Goal: Task Accomplishment & Management: Use online tool/utility

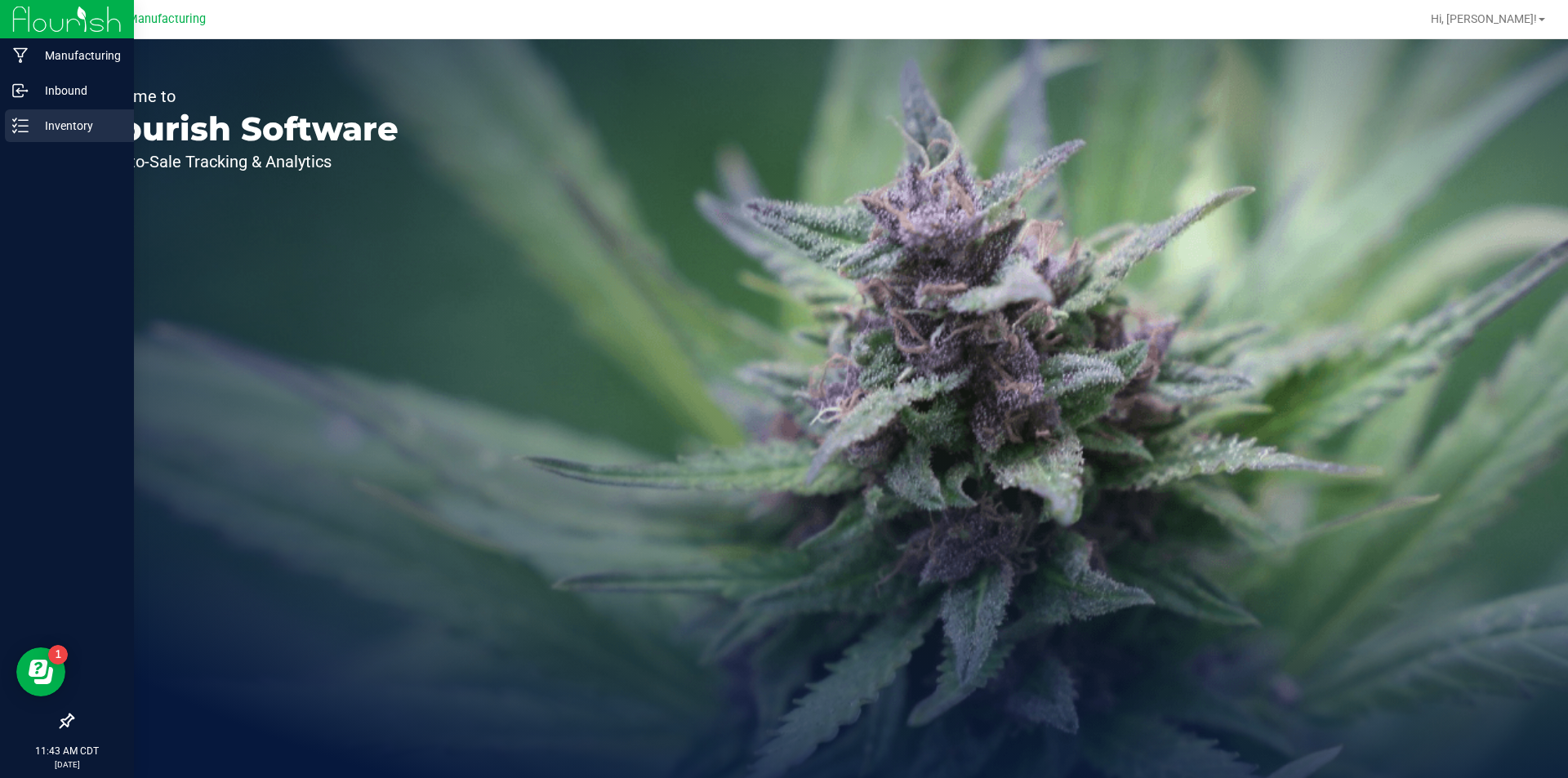
click at [24, 119] on icon at bounding box center [20, 126] width 16 height 16
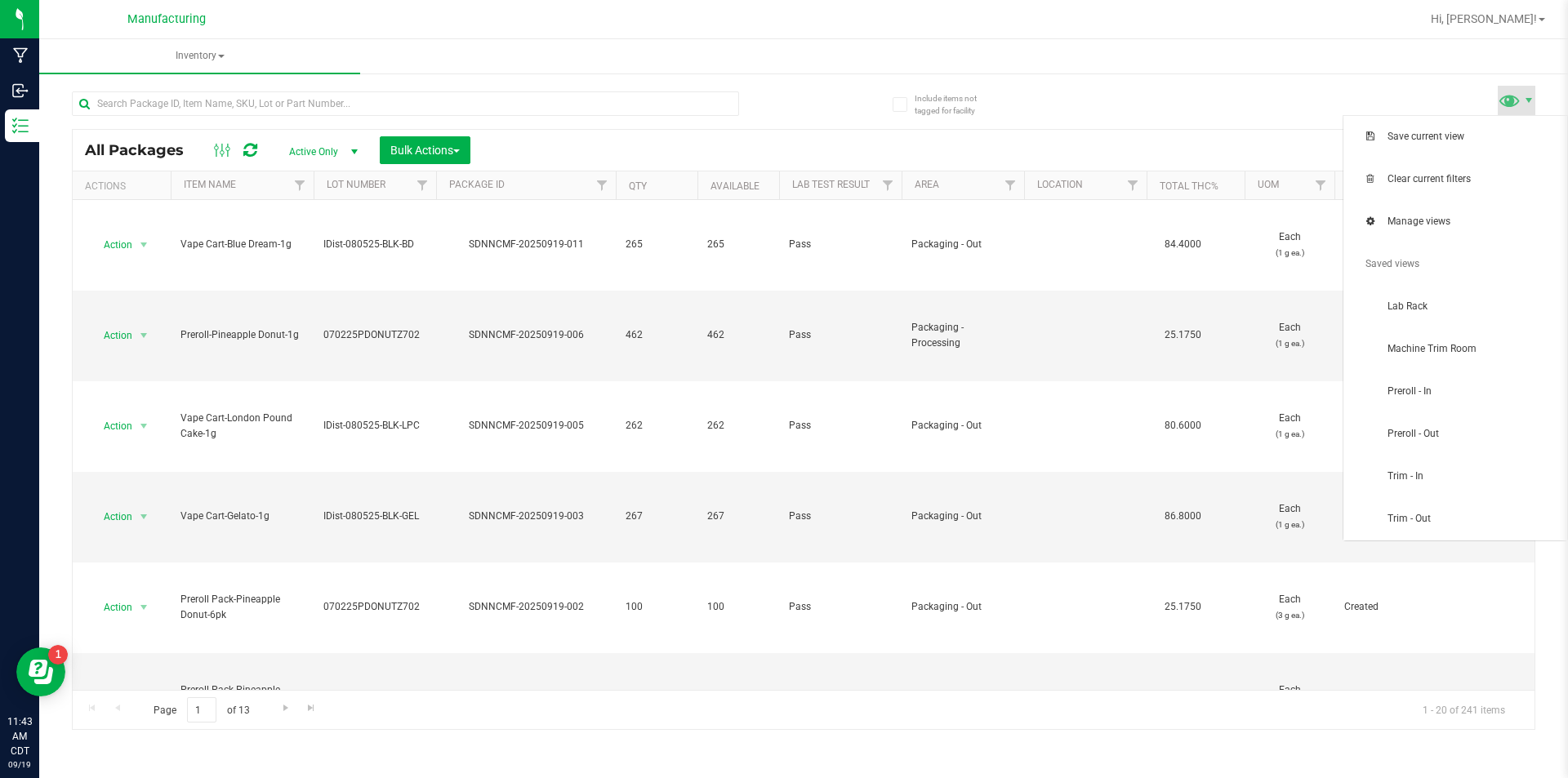
click at [1531, 92] on span at bounding box center [1516, 100] width 37 height 29
click at [1515, 467] on span "Trim - In" at bounding box center [1455, 476] width 204 height 33
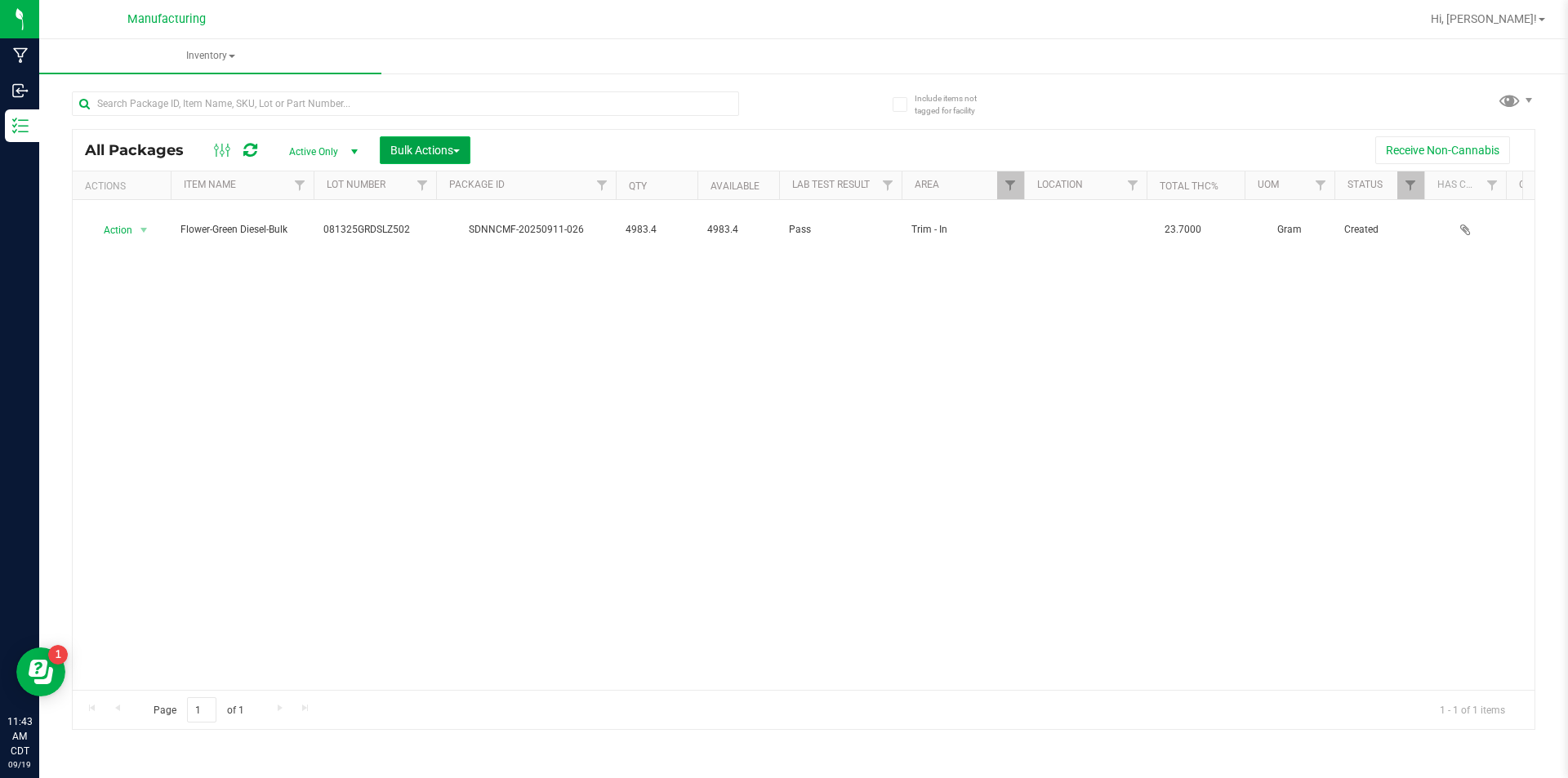
click at [441, 145] on span "Bulk Actions" at bounding box center [425, 150] width 69 height 13
click at [439, 188] on div at bounding box center [436, 186] width 7 height 28
click at [436, 189] on div at bounding box center [436, 186] width 7 height 28
click at [431, 139] on button "Bulk Actions" at bounding box center [426, 150] width 91 height 28
click at [435, 139] on button "Bulk Actions" at bounding box center [426, 150] width 91 height 28
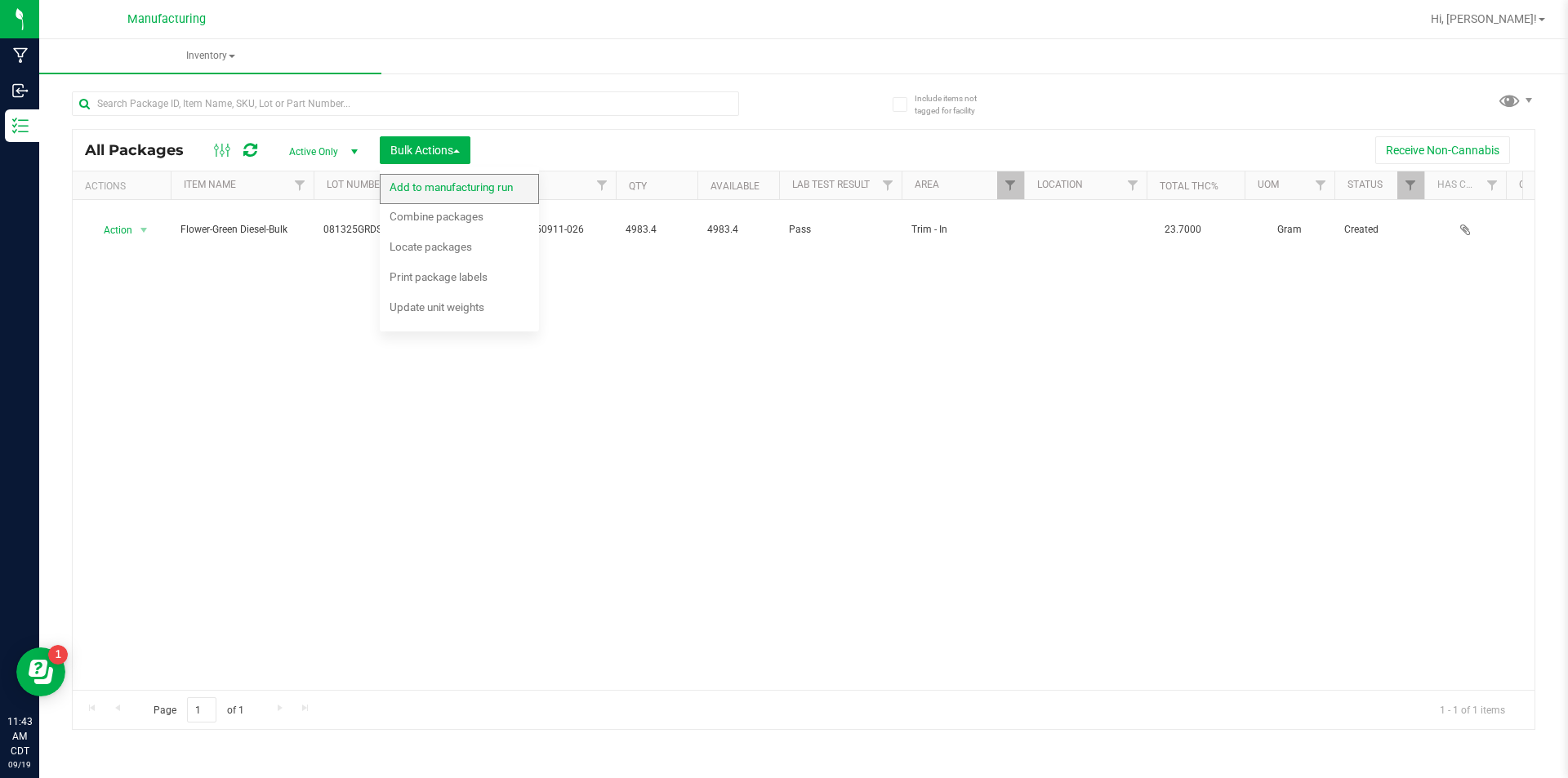
click at [445, 182] on span "Add to manufacturing run" at bounding box center [451, 187] width 124 height 13
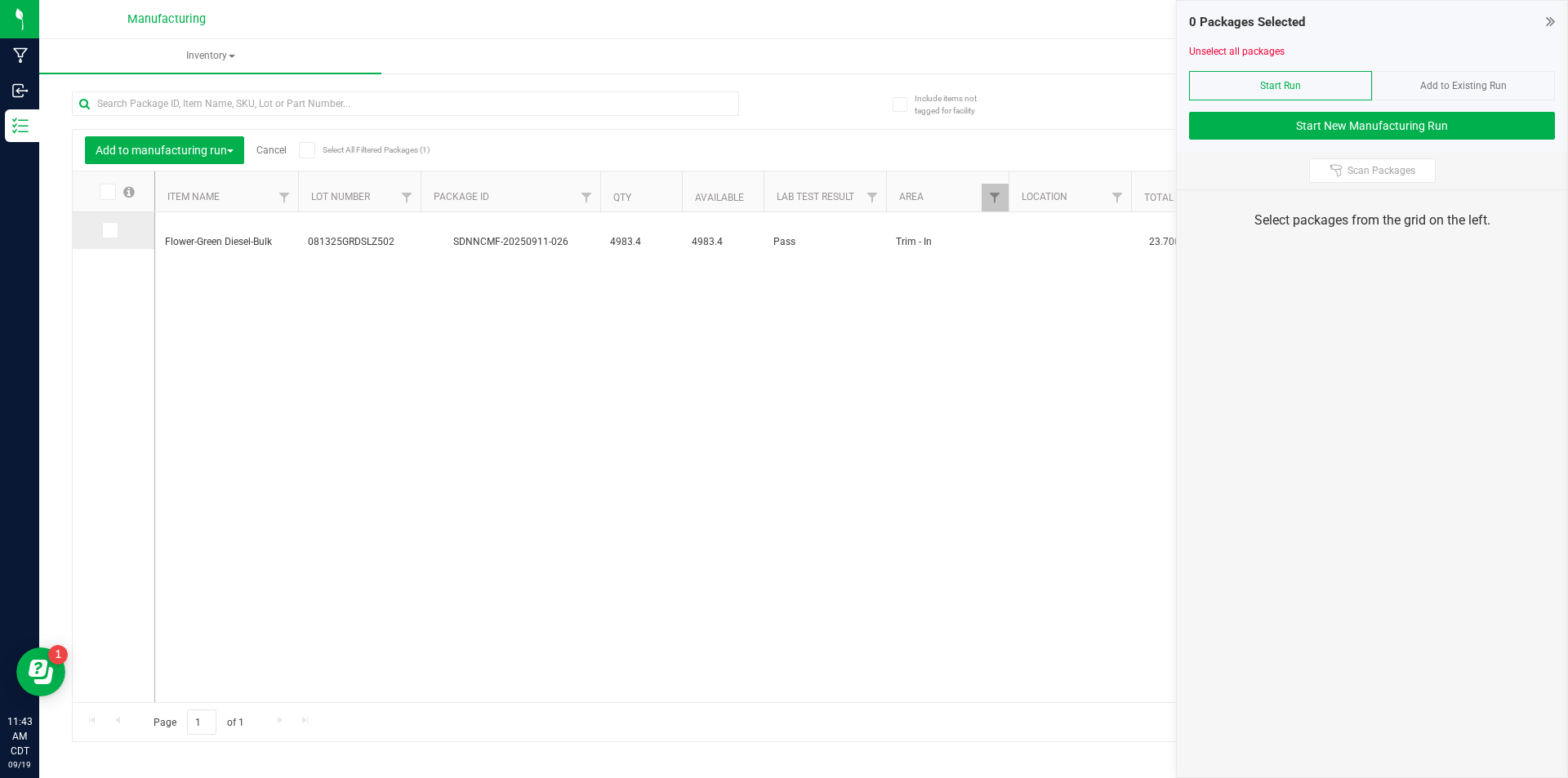
click at [115, 228] on span at bounding box center [110, 230] width 16 height 16
click at [0, 0] on input "checkbox" at bounding box center [0, 0] width 0 height 0
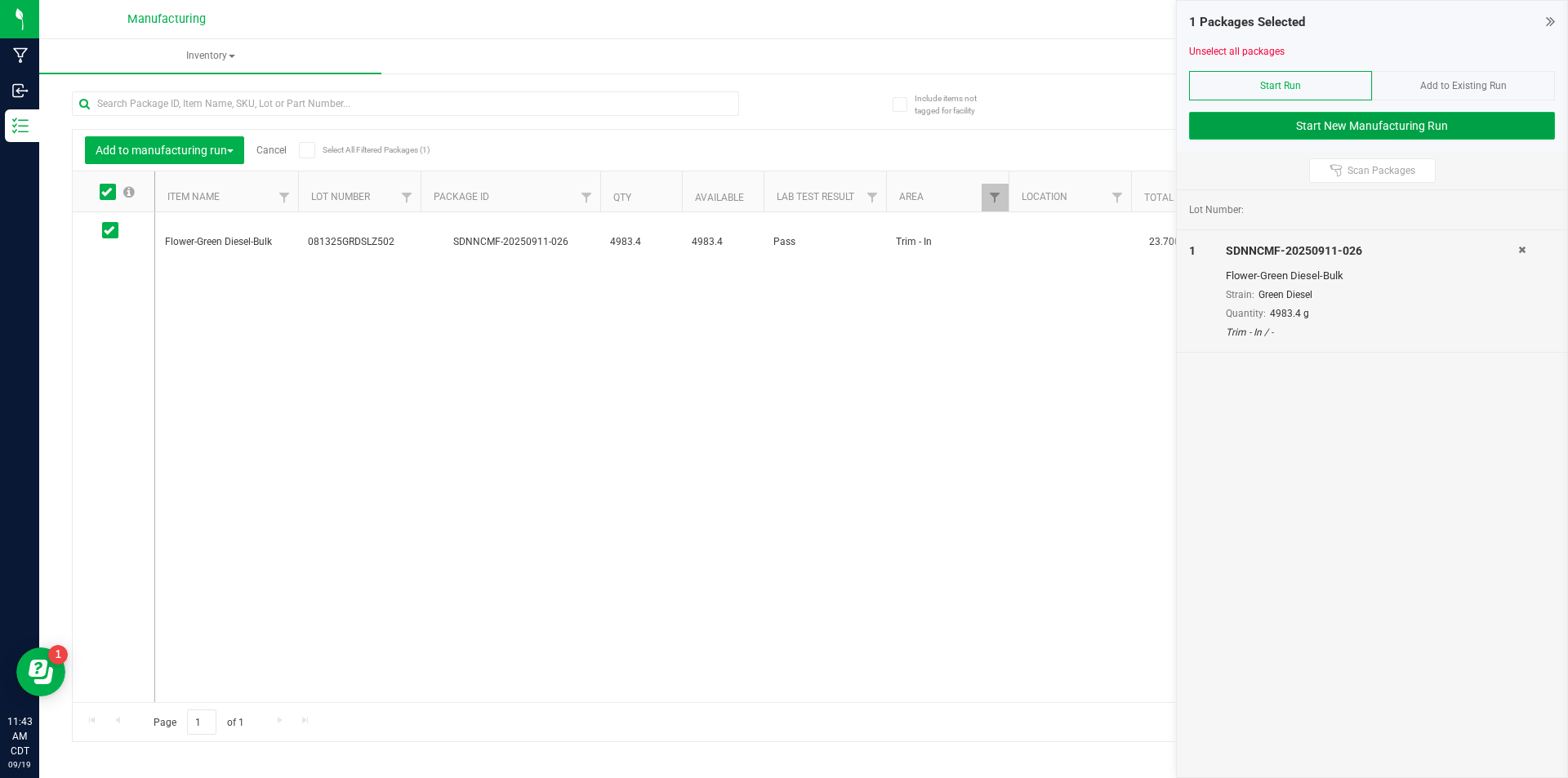
click at [1232, 118] on button "Start New Manufacturing Run" at bounding box center [1372, 126] width 366 height 28
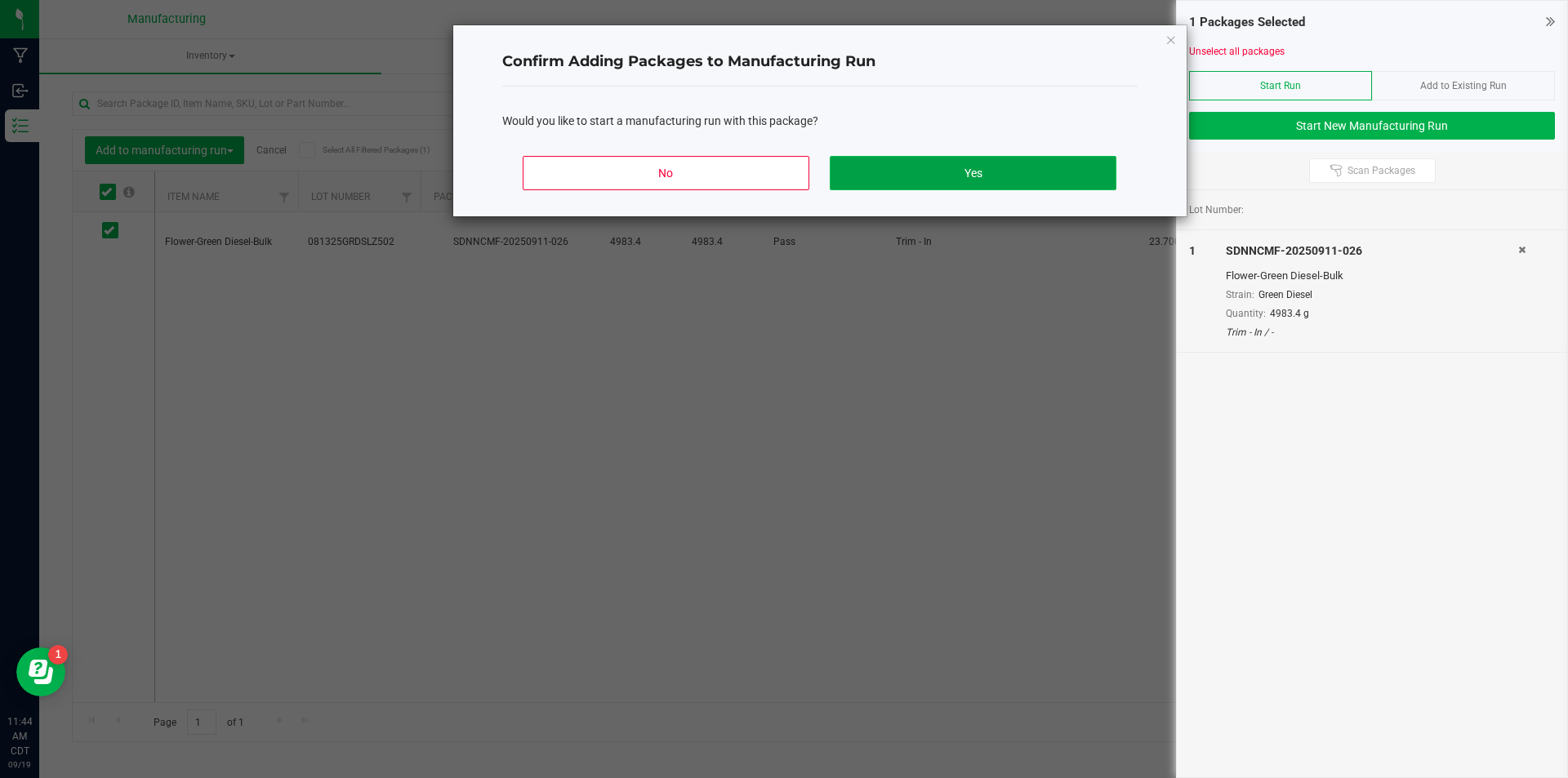
click at [979, 168] on button "Yes" at bounding box center [972, 173] width 286 height 35
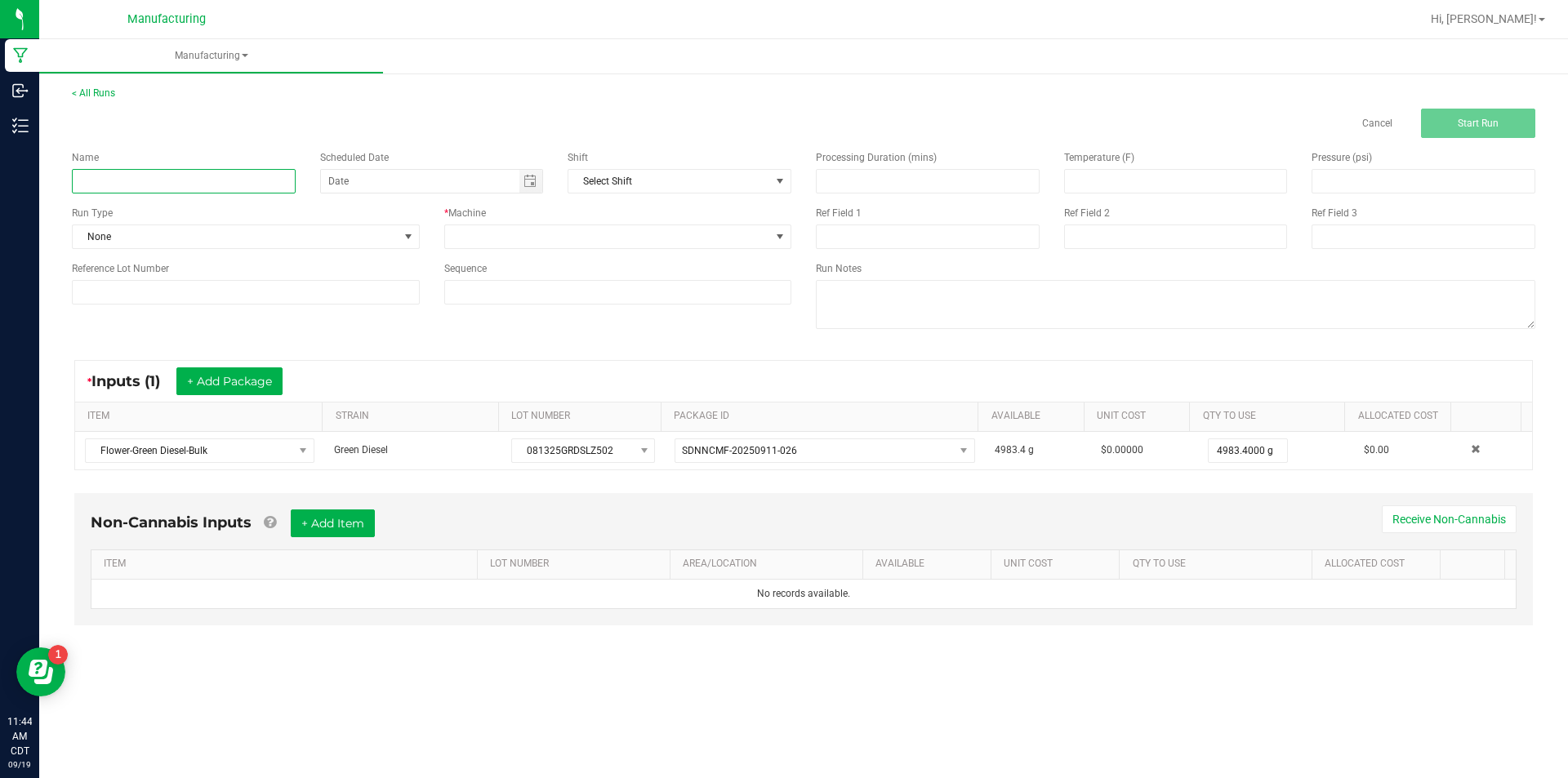
click at [225, 182] on input at bounding box center [183, 182] width 223 height 25
type input "091925-GREEN DIESEL"
click at [407, 233] on span at bounding box center [408, 237] width 13 height 13
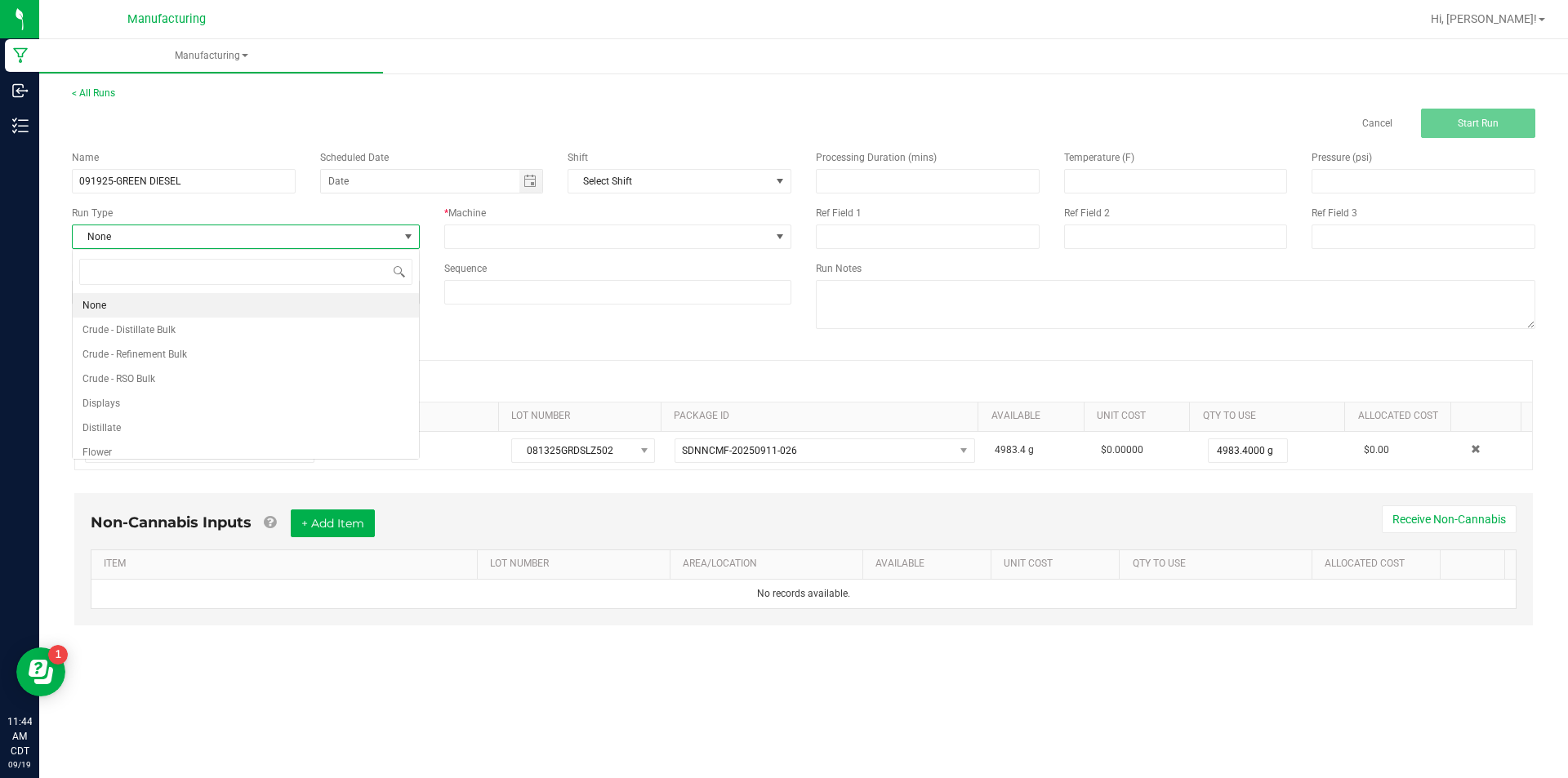
scroll to position [25, 347]
click at [283, 446] on li "Flower" at bounding box center [246, 452] width 346 height 25
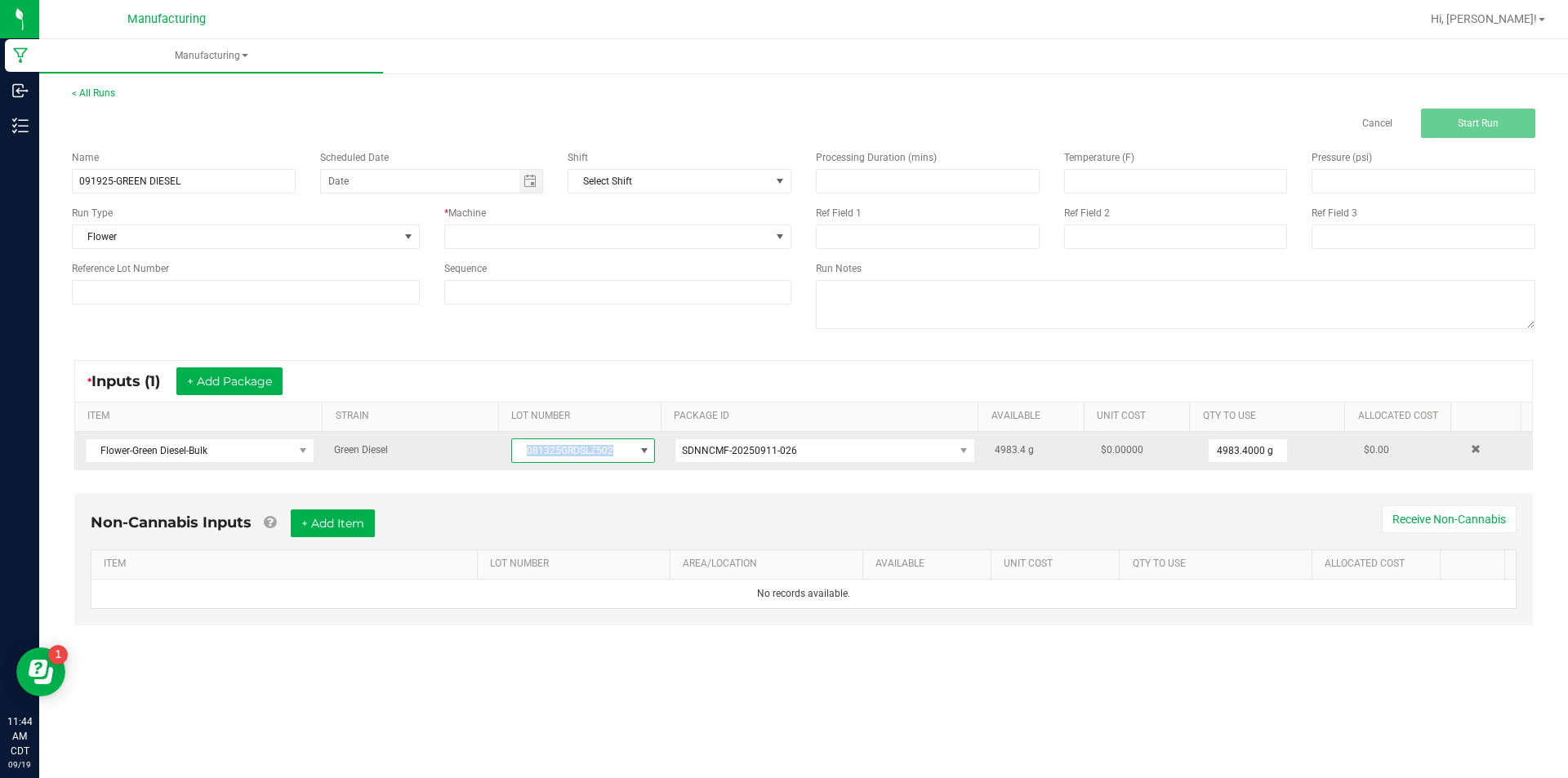
drag, startPoint x: 521, startPoint y: 448, endPoint x: 621, endPoint y: 442, distance: 100.2
click at [621, 442] on span "081325GRDSLZ502" at bounding box center [573, 450] width 122 height 23
drag, startPoint x: 516, startPoint y: 452, endPoint x: 609, endPoint y: 450, distance: 93.0
click at [609, 450] on span "081325GRDSLZ502" at bounding box center [573, 450] width 122 height 23
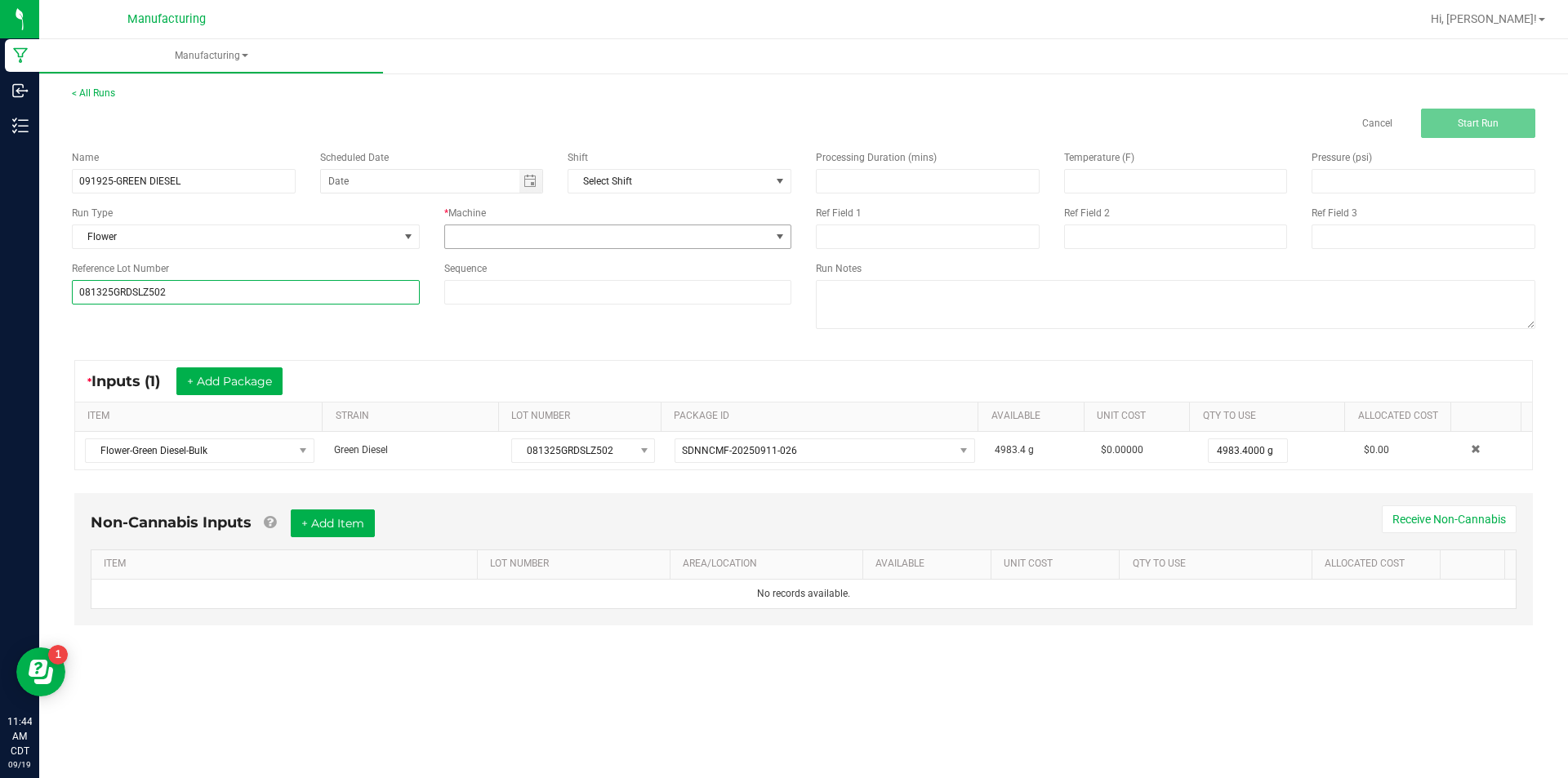
type input "081325GRDSLZ502"
click at [776, 235] on span at bounding box center [780, 237] width 13 height 13
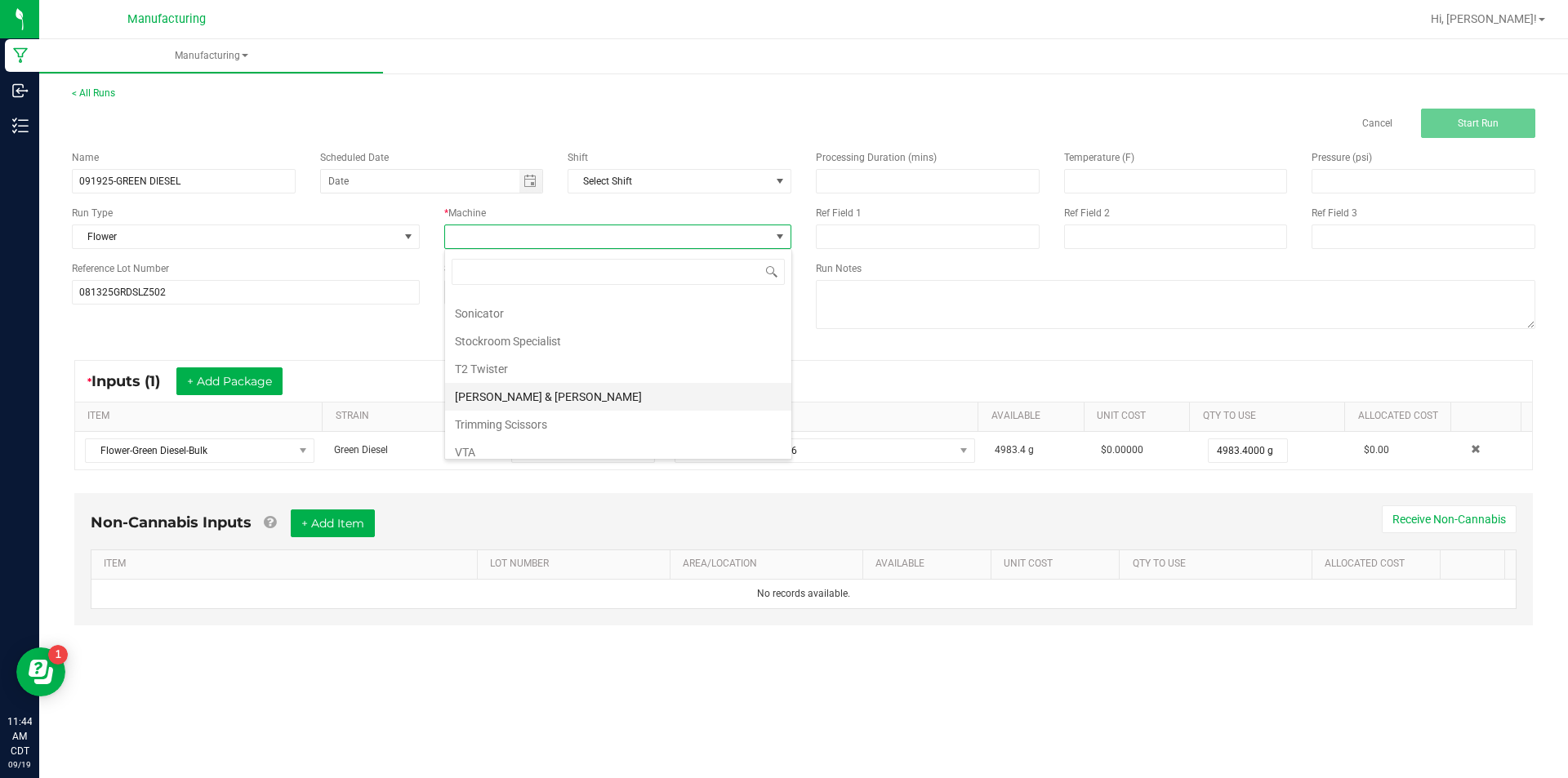
scroll to position [245, 0]
click at [696, 427] on li "Trimming Scissors" at bounding box center [618, 423] width 346 height 28
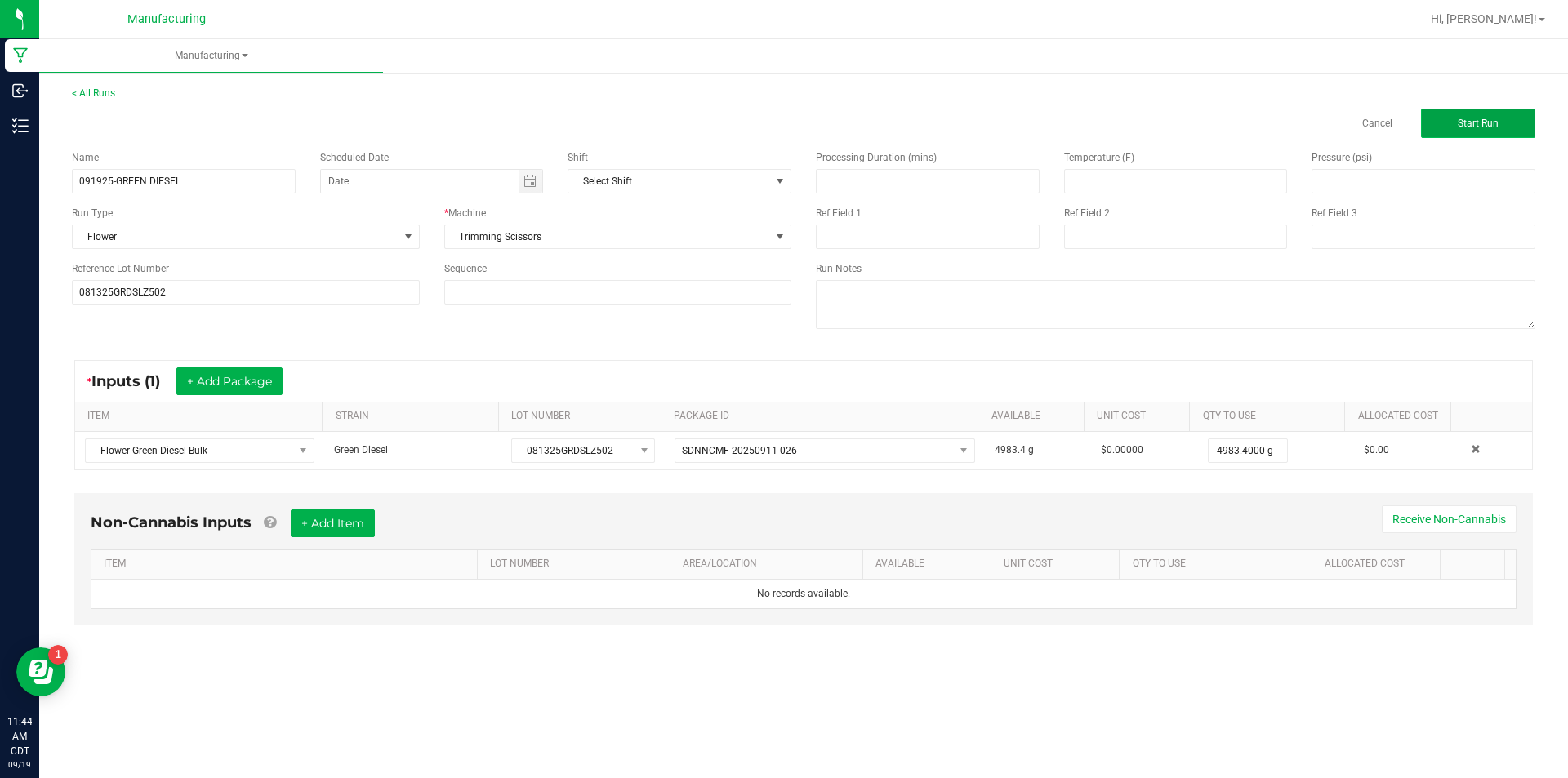
click at [1445, 111] on button "Start Run" at bounding box center [1478, 123] width 114 height 29
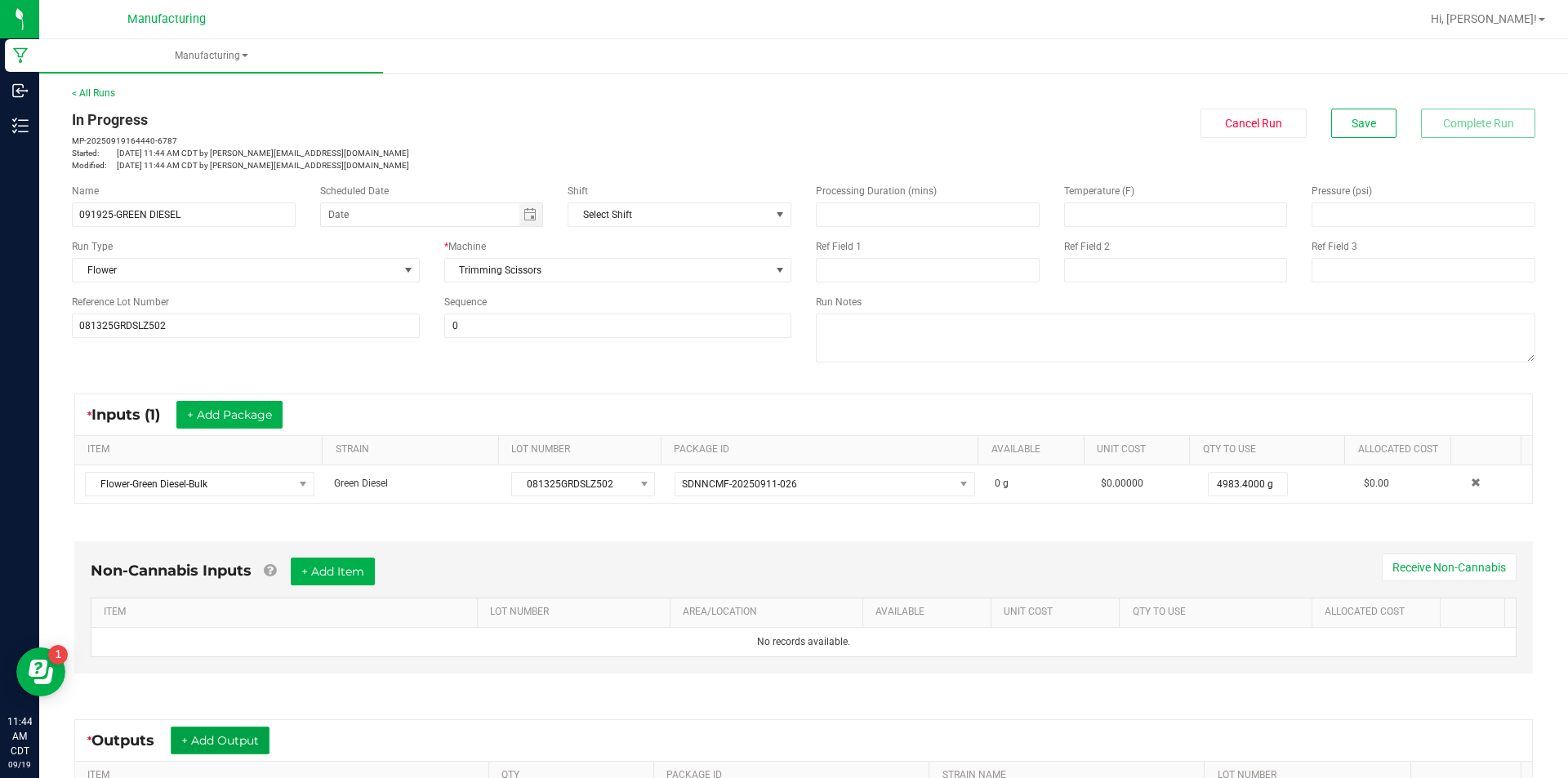
click at [225, 737] on button "+ Add Output" at bounding box center [220, 740] width 99 height 28
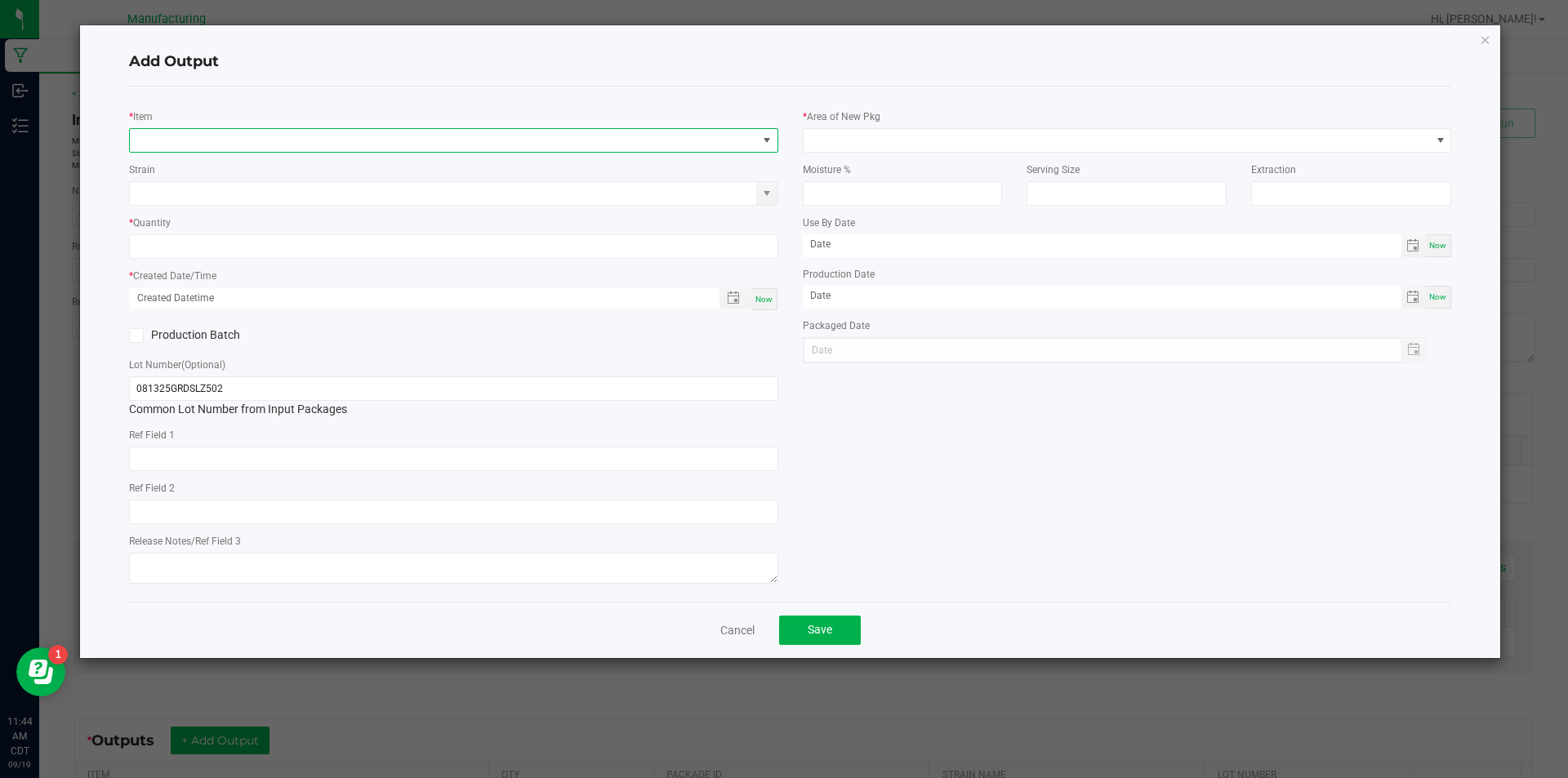
drag, startPoint x: 348, startPoint y: 134, endPoint x: 359, endPoint y: 132, distance: 11.2
click at [355, 133] on span "NO DATA FOUND" at bounding box center [443, 141] width 627 height 23
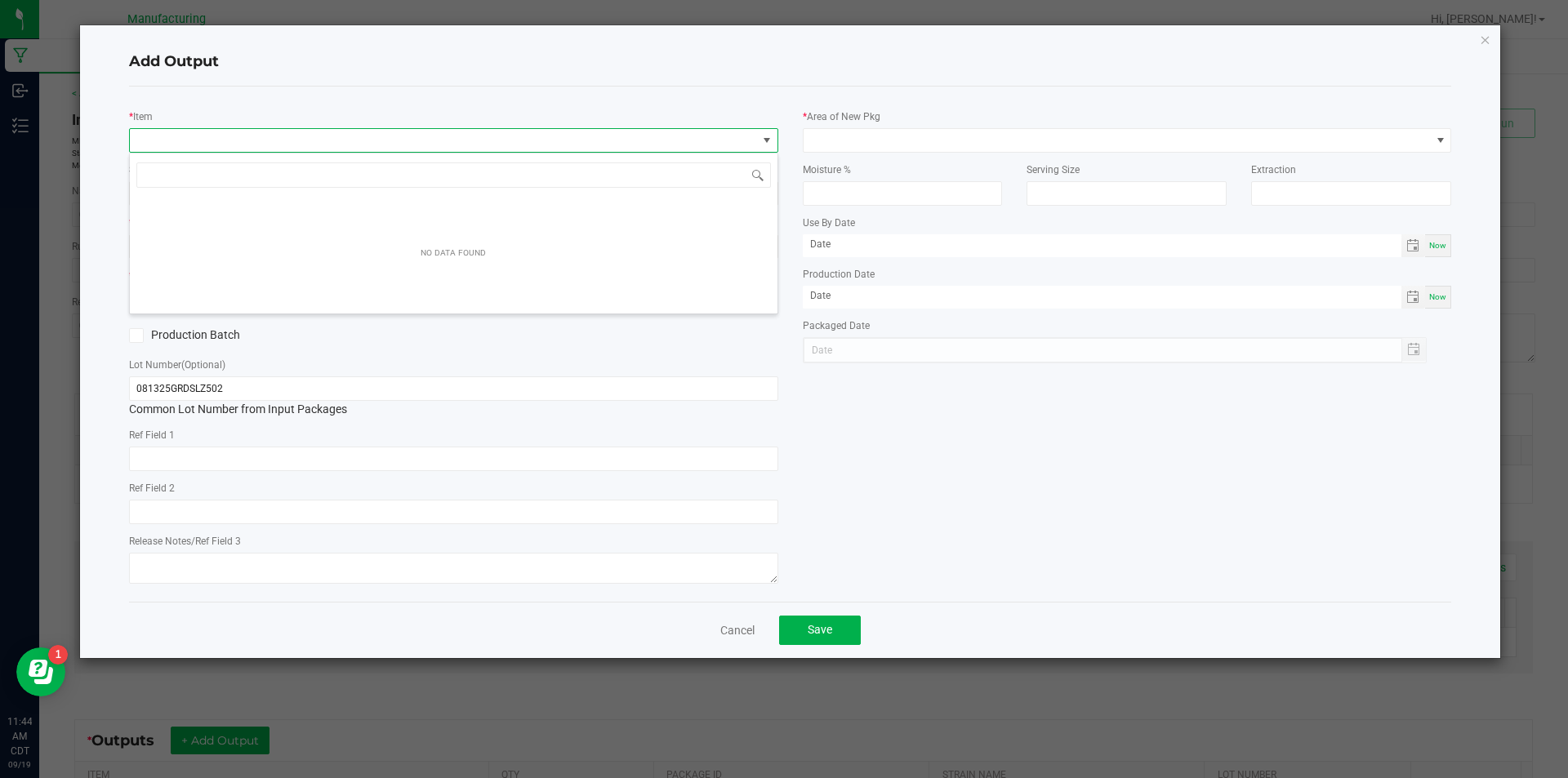
scroll to position [25, 649]
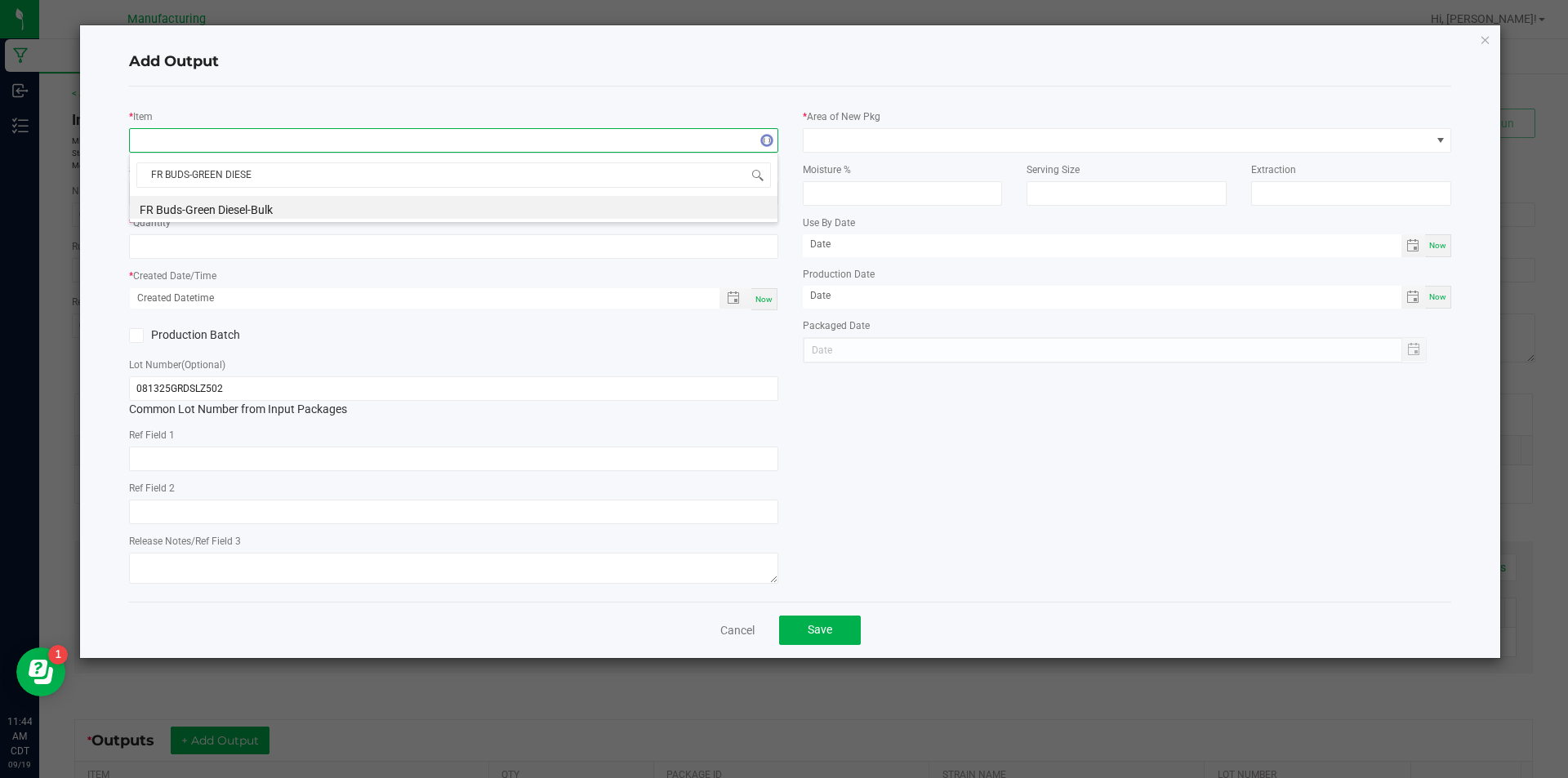
type input "FR BUDS-GREEN DIESEL"
click at [295, 200] on li "FR Buds-Green Diesel-Bulk" at bounding box center [453, 207] width 647 height 23
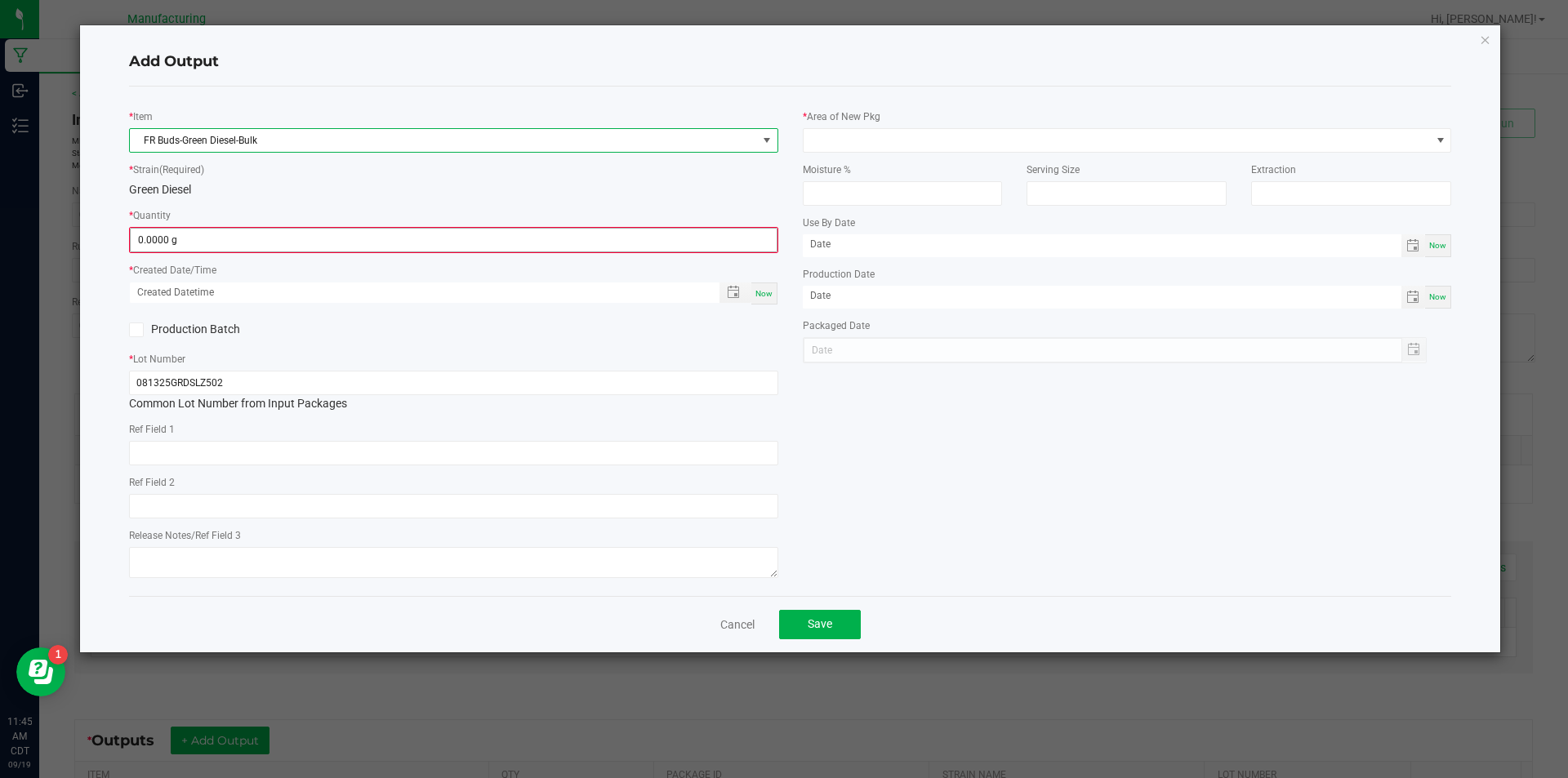
type input "0"
click at [232, 242] on input "0" at bounding box center [454, 240] width 646 height 23
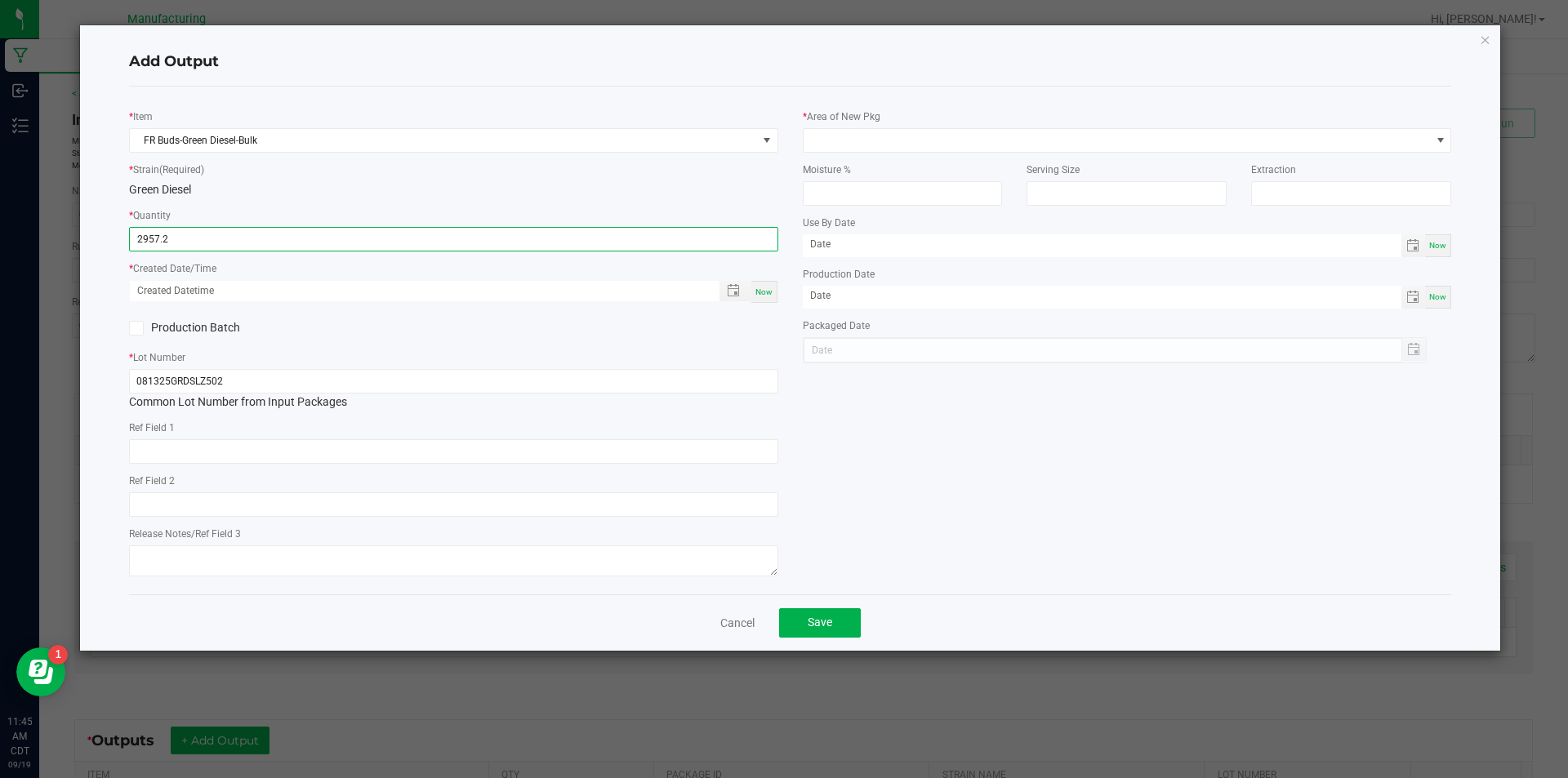
type input "2957.2000 g"
click at [761, 288] on span "Now" at bounding box center [763, 292] width 17 height 9
type input "[DATE] 11:45 AM"
type input "[DATE]"
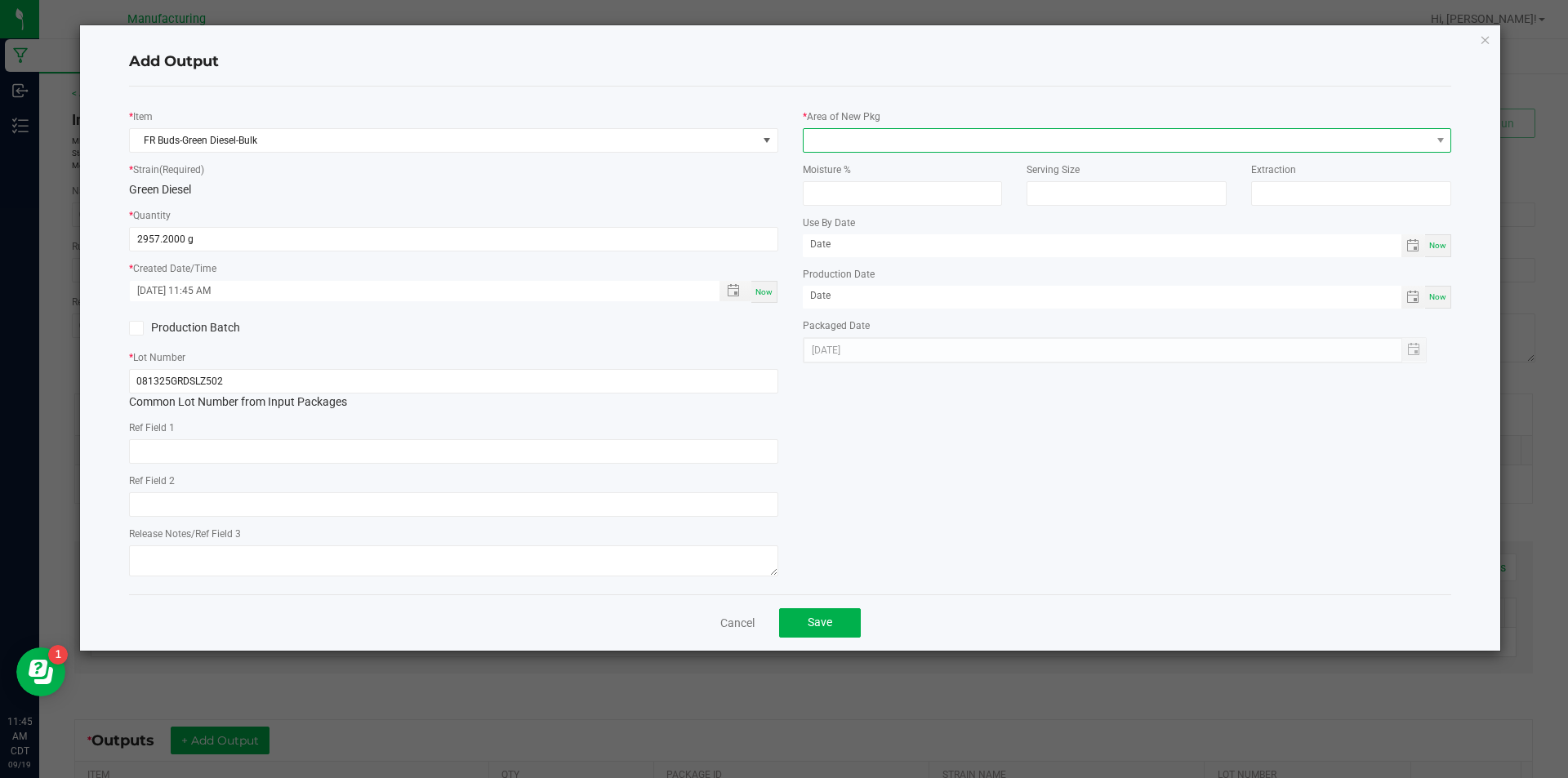
click at [1442, 132] on span at bounding box center [1440, 141] width 20 height 23
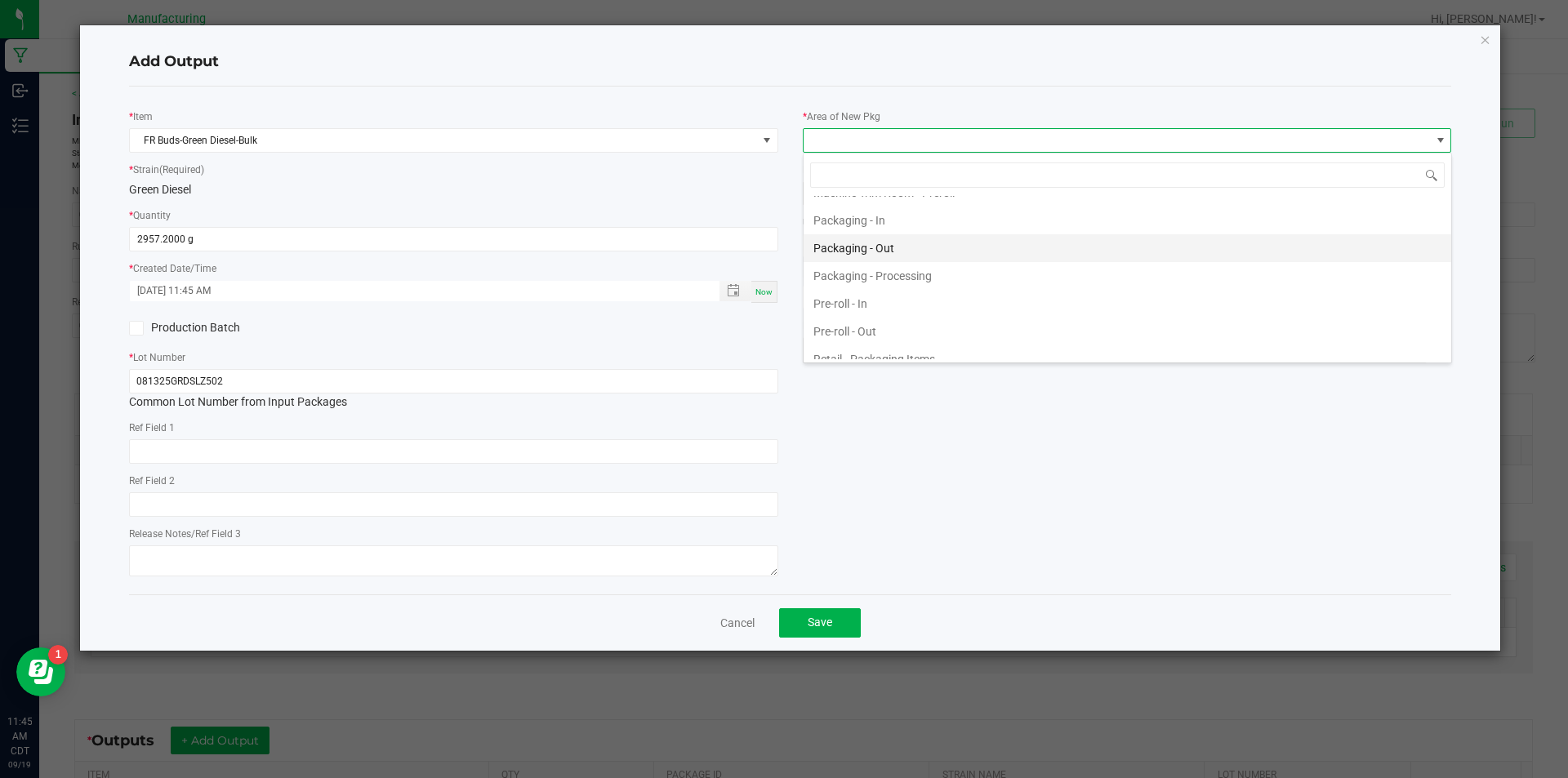
scroll to position [490, 0]
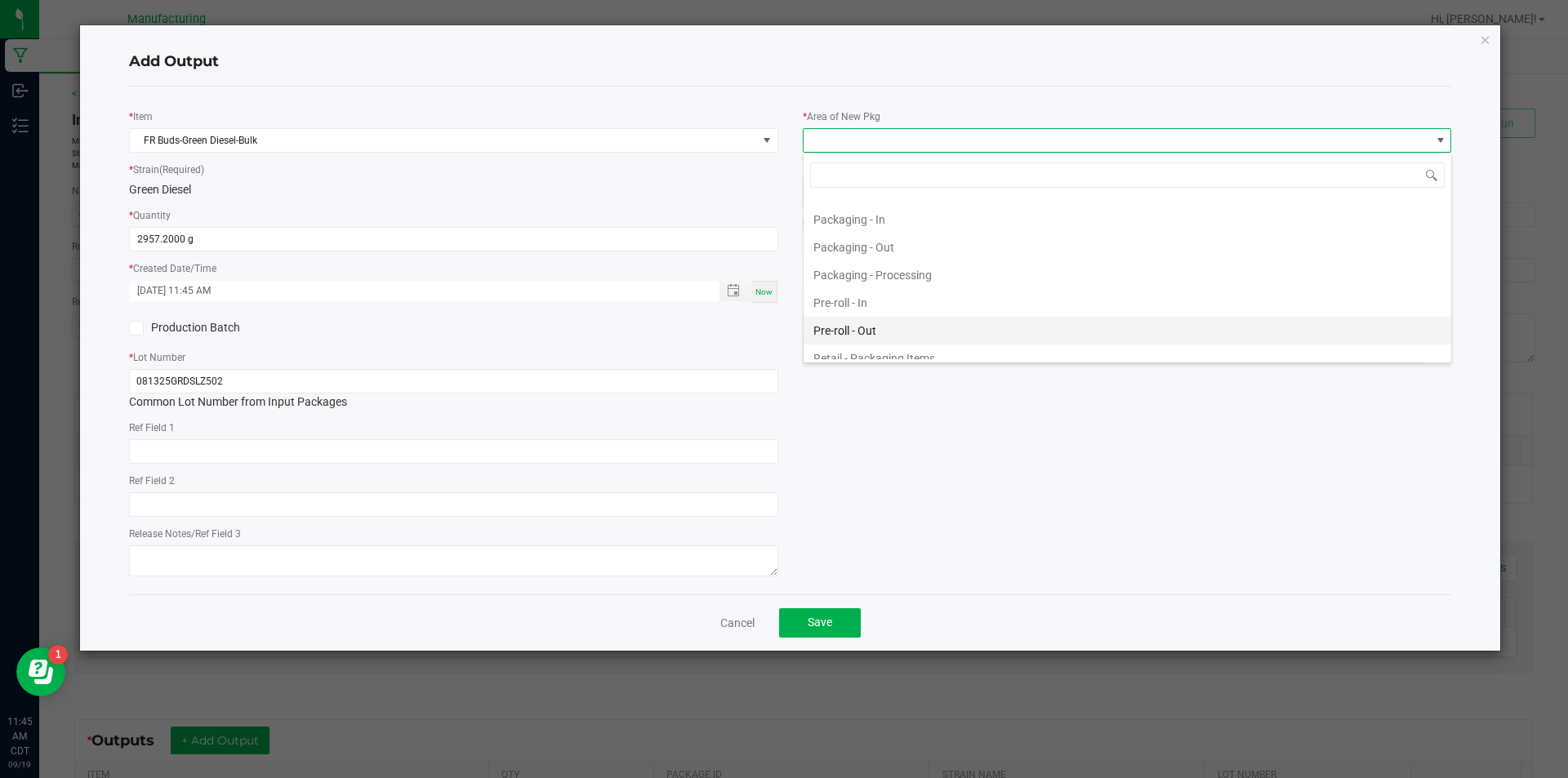
click at [1116, 328] on li "Pre-roll - Out" at bounding box center [1127, 330] width 647 height 28
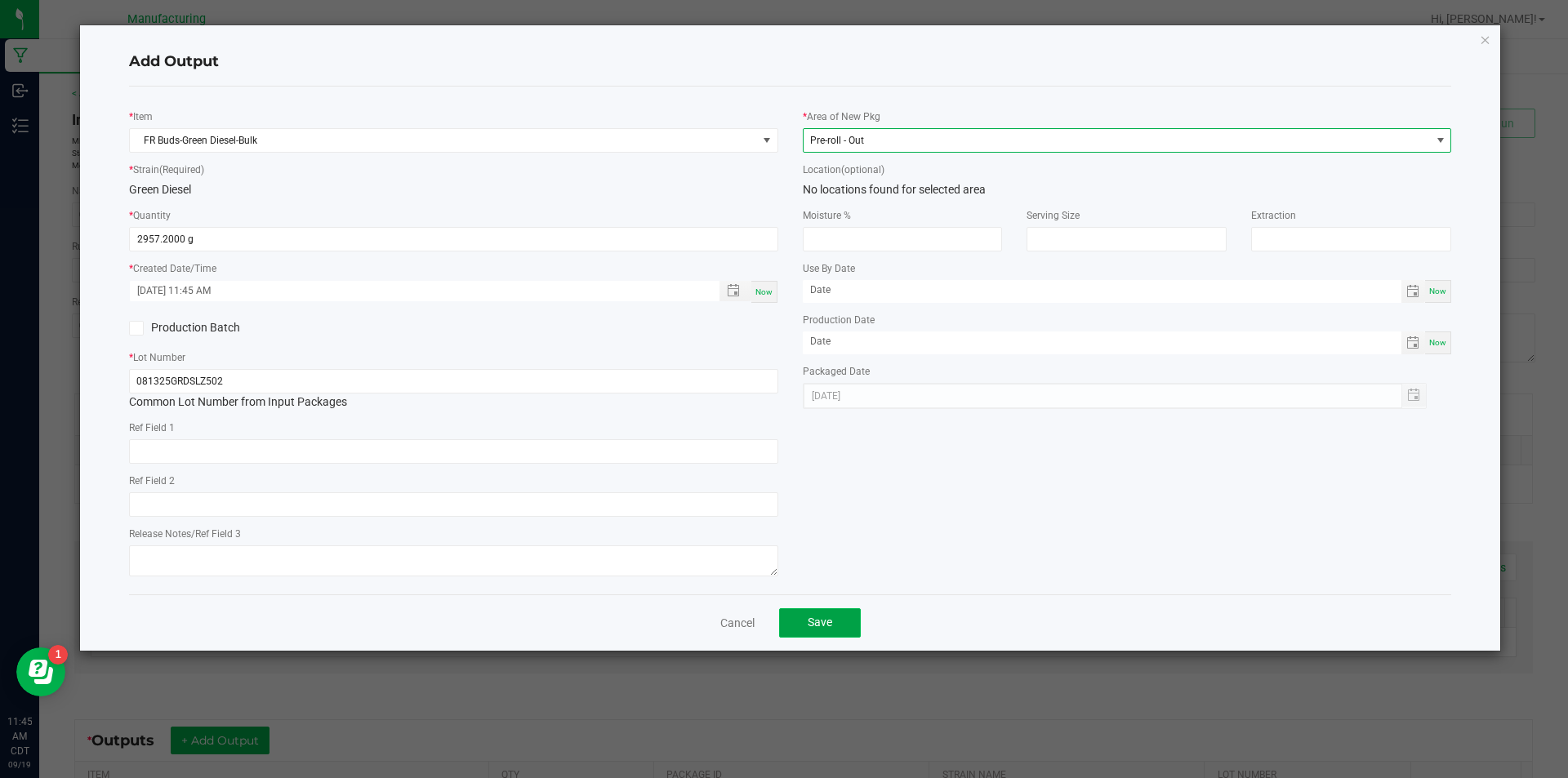
click at [818, 613] on button "Save" at bounding box center [820, 622] width 82 height 29
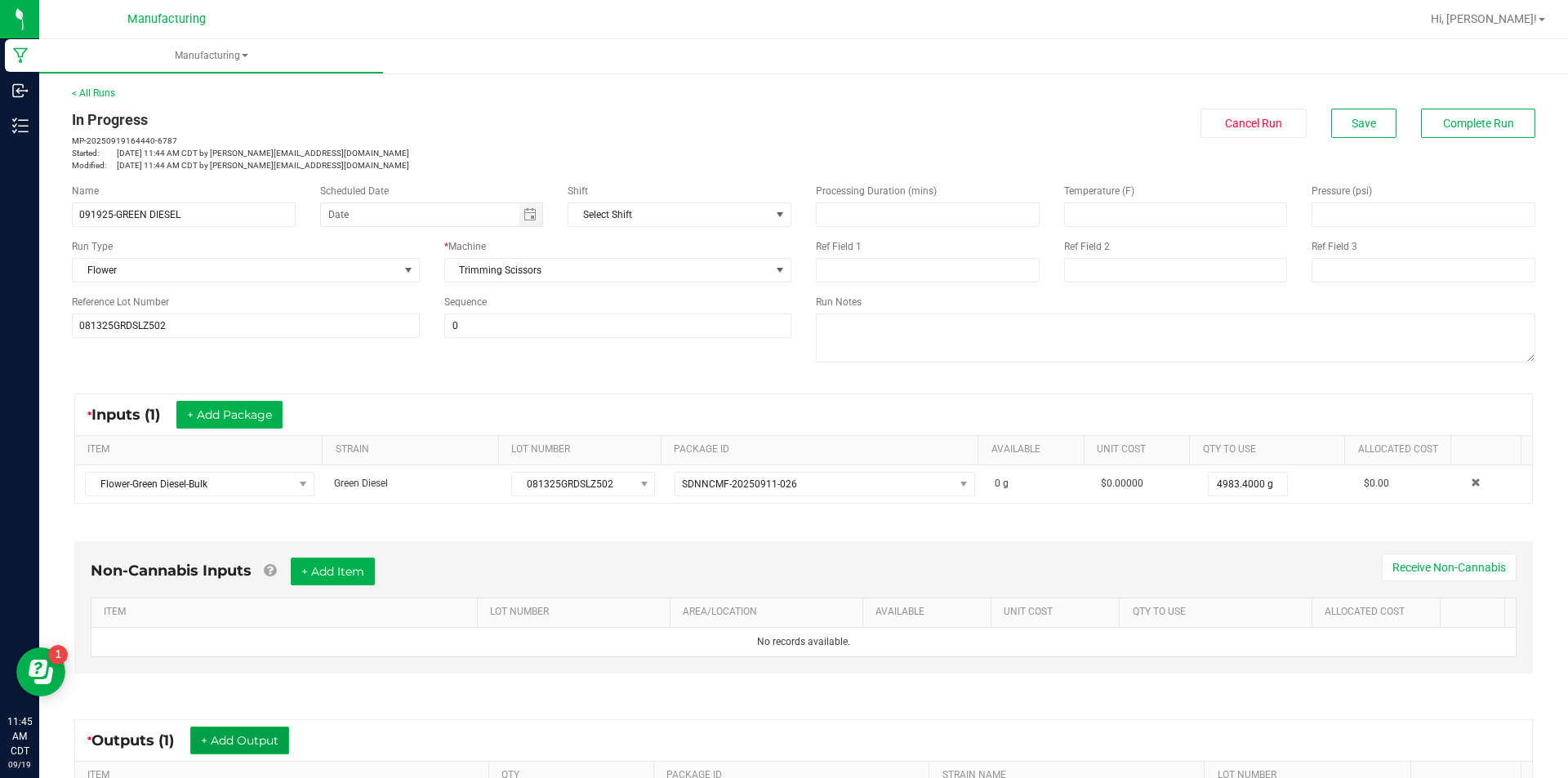
drag, startPoint x: 238, startPoint y: 735, endPoint x: 242, endPoint y: 728, distance: 8.1
click at [242, 728] on button "+ Add Output" at bounding box center [240, 740] width 99 height 28
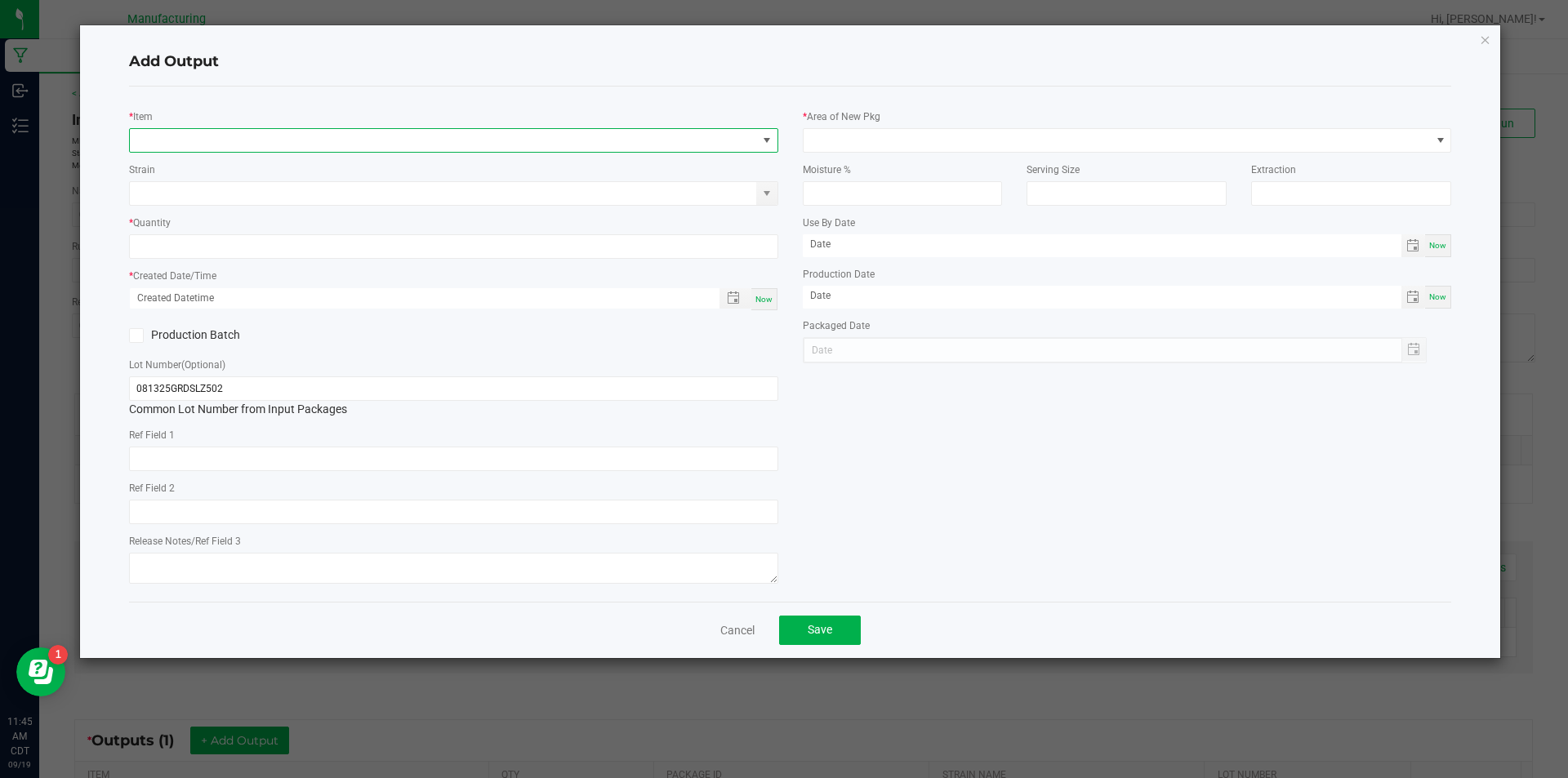
click at [451, 134] on span "NO DATA FOUND" at bounding box center [443, 141] width 627 height 23
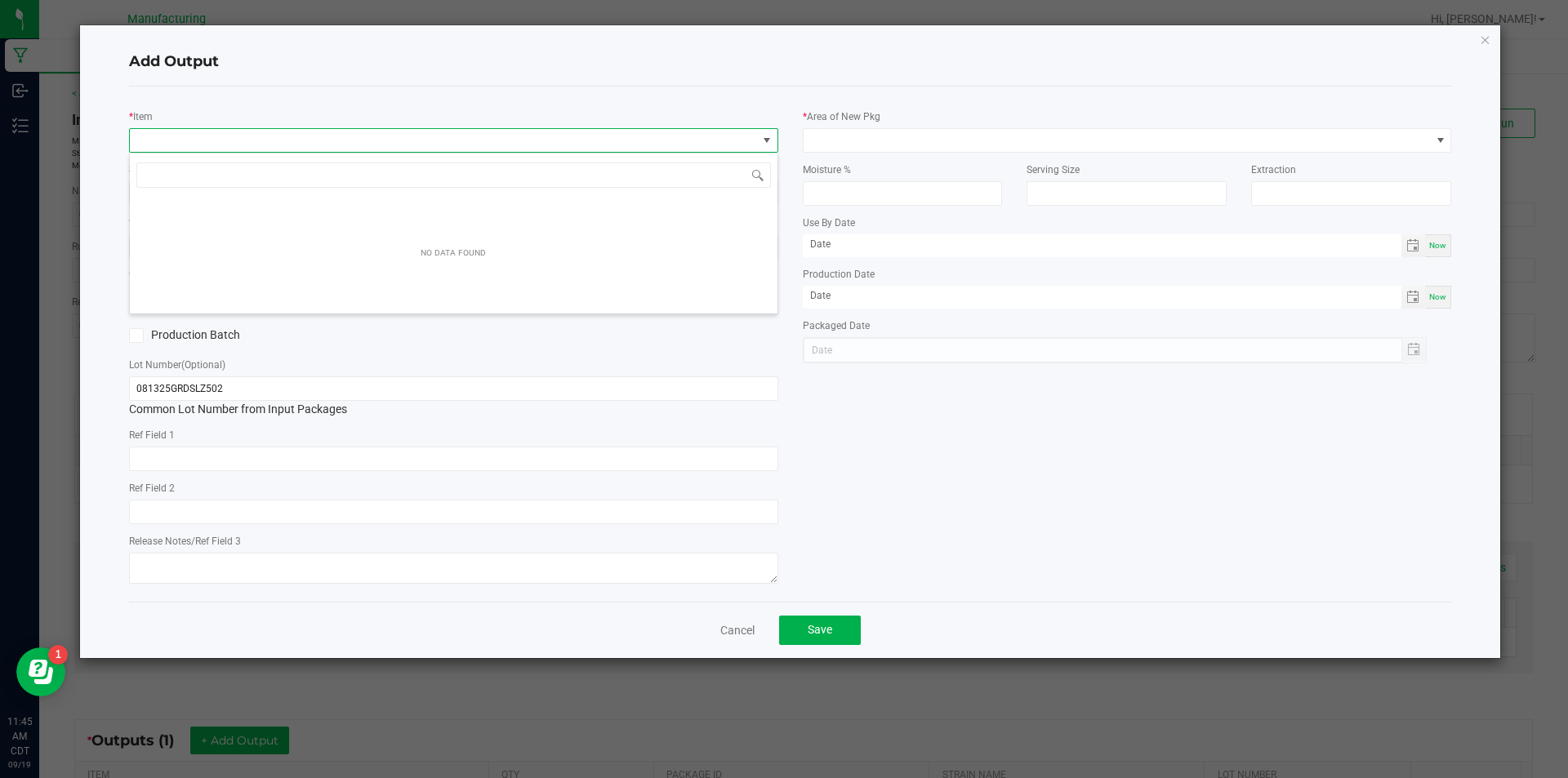
scroll to position [25, 649]
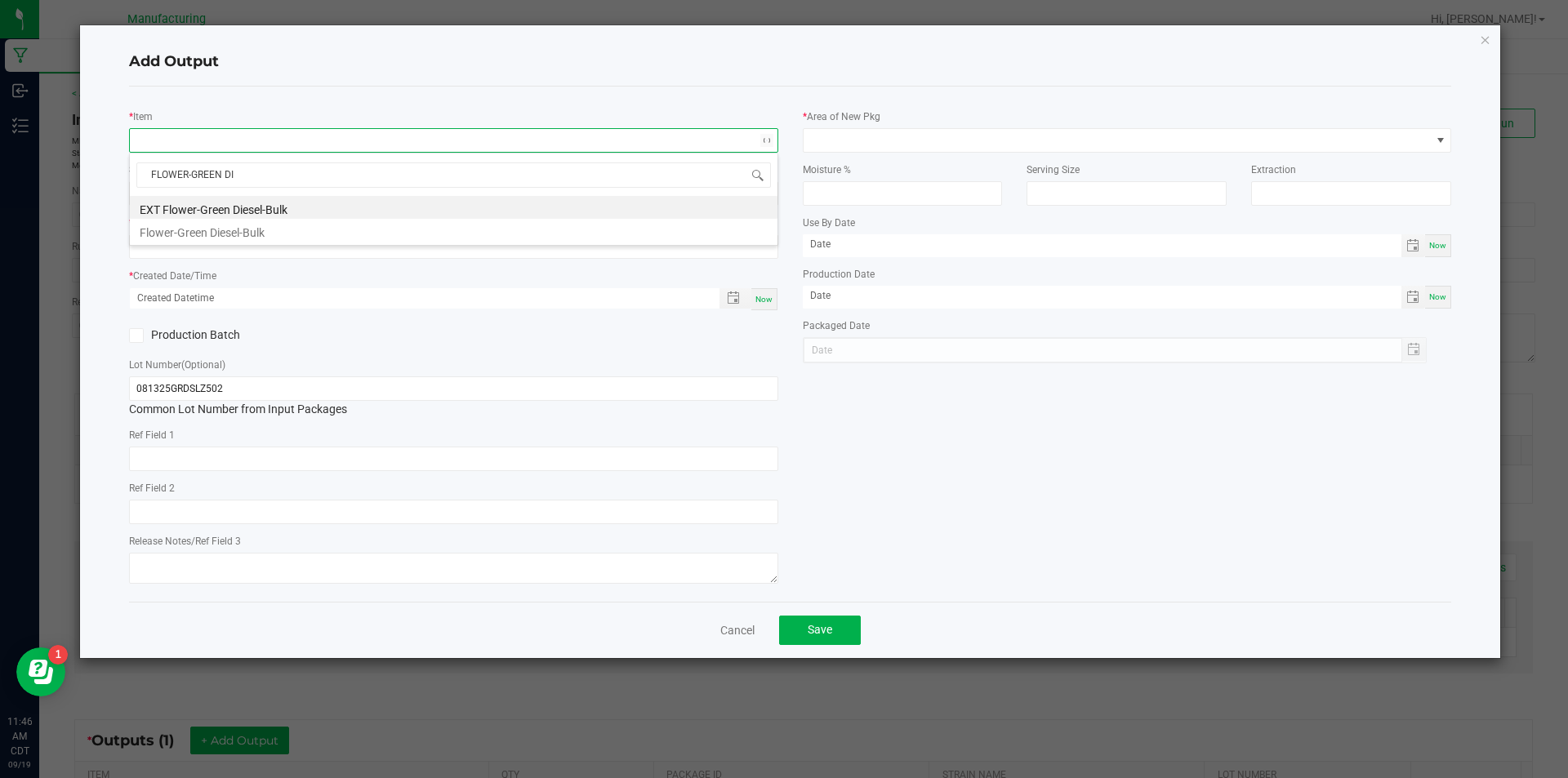
type input "FLOWER-GREEN DIE"
click at [315, 231] on li "Flower-Green Diesel-Bulk" at bounding box center [453, 231] width 647 height 23
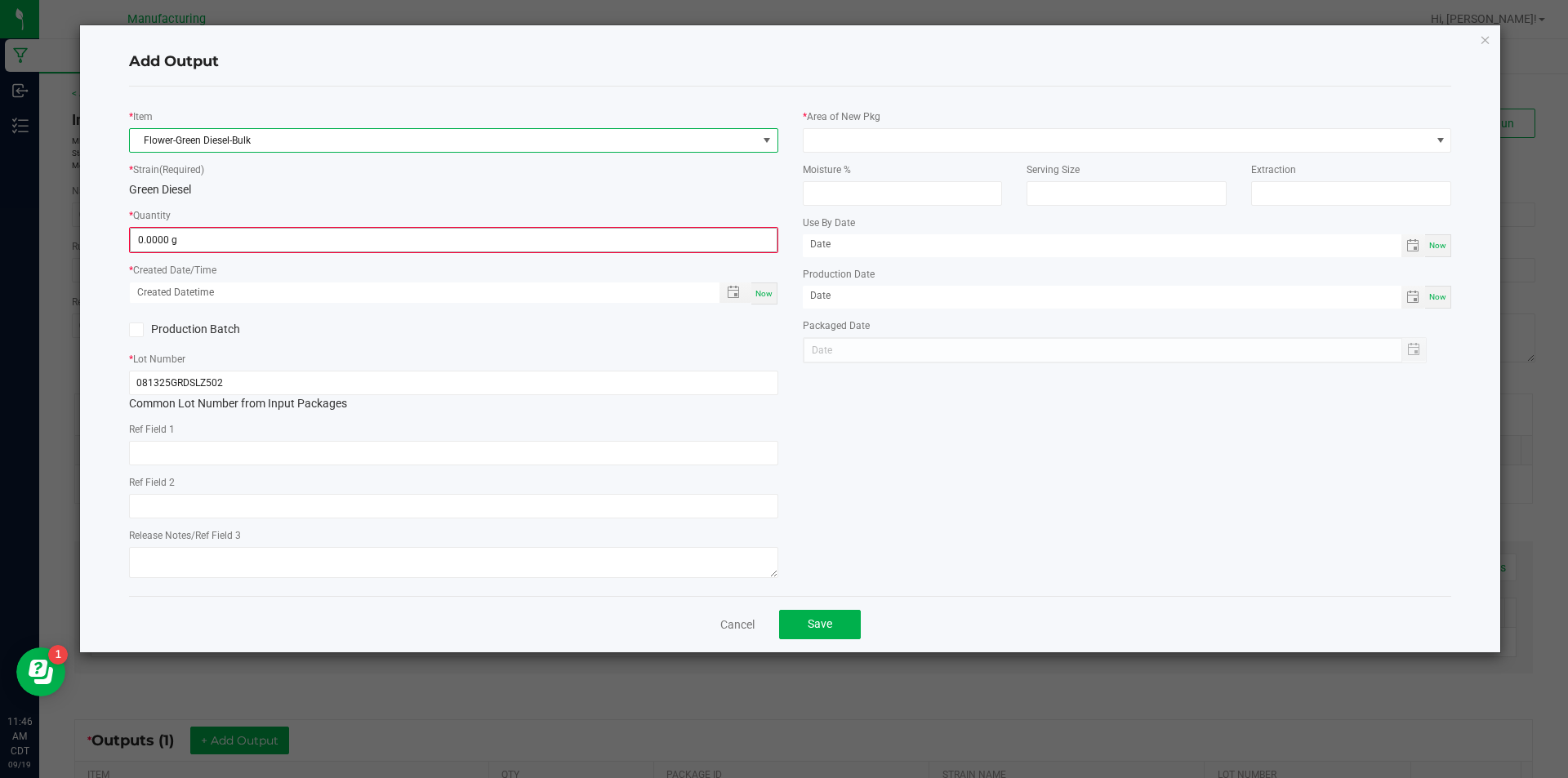
type input "0"
click at [252, 238] on input "0" at bounding box center [454, 240] width 646 height 23
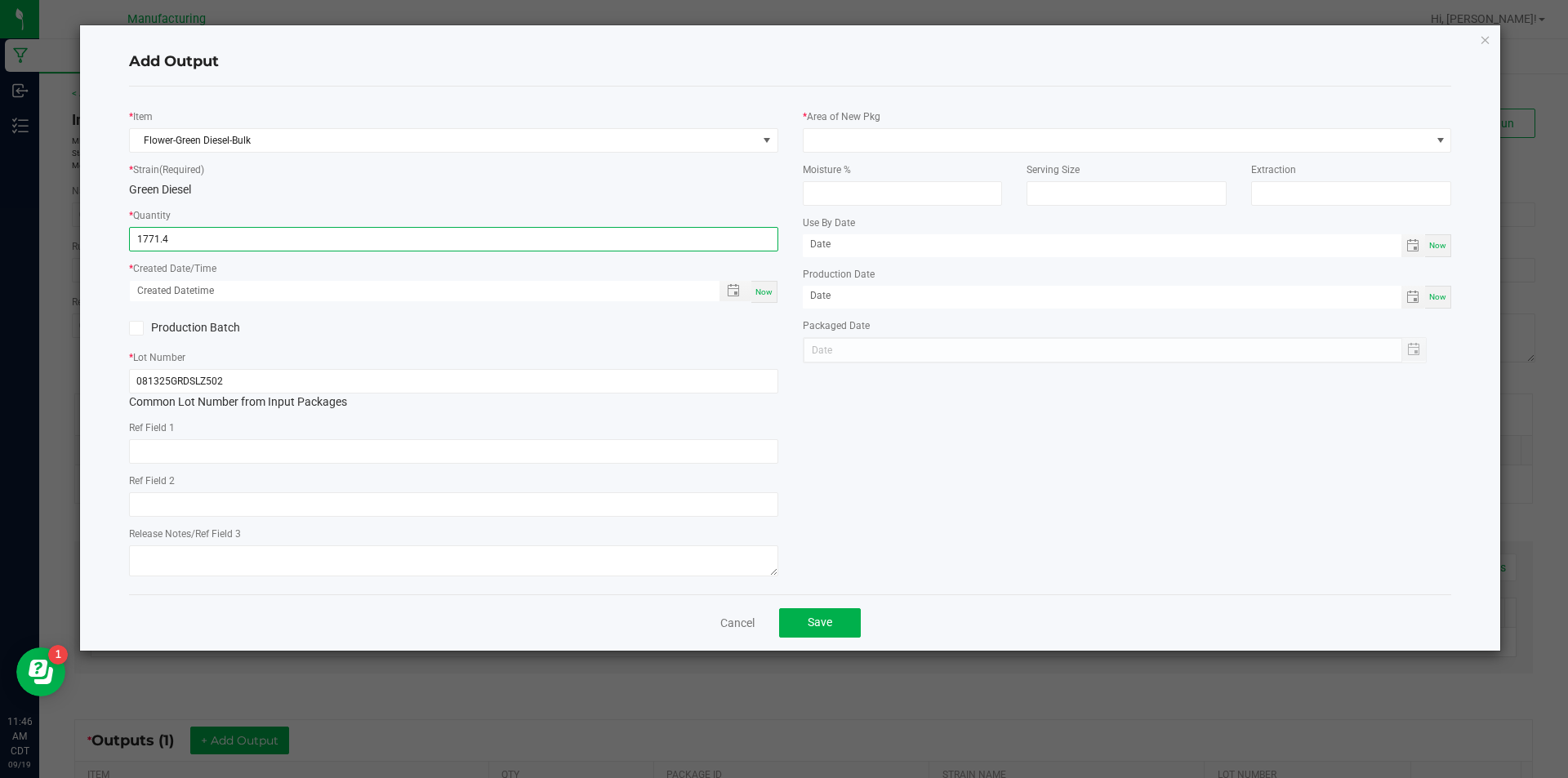
type input "1771.4000 g"
click at [761, 288] on span "Now" at bounding box center [763, 292] width 17 height 9
type input "[DATE] 11:46 AM"
type input "[DATE]"
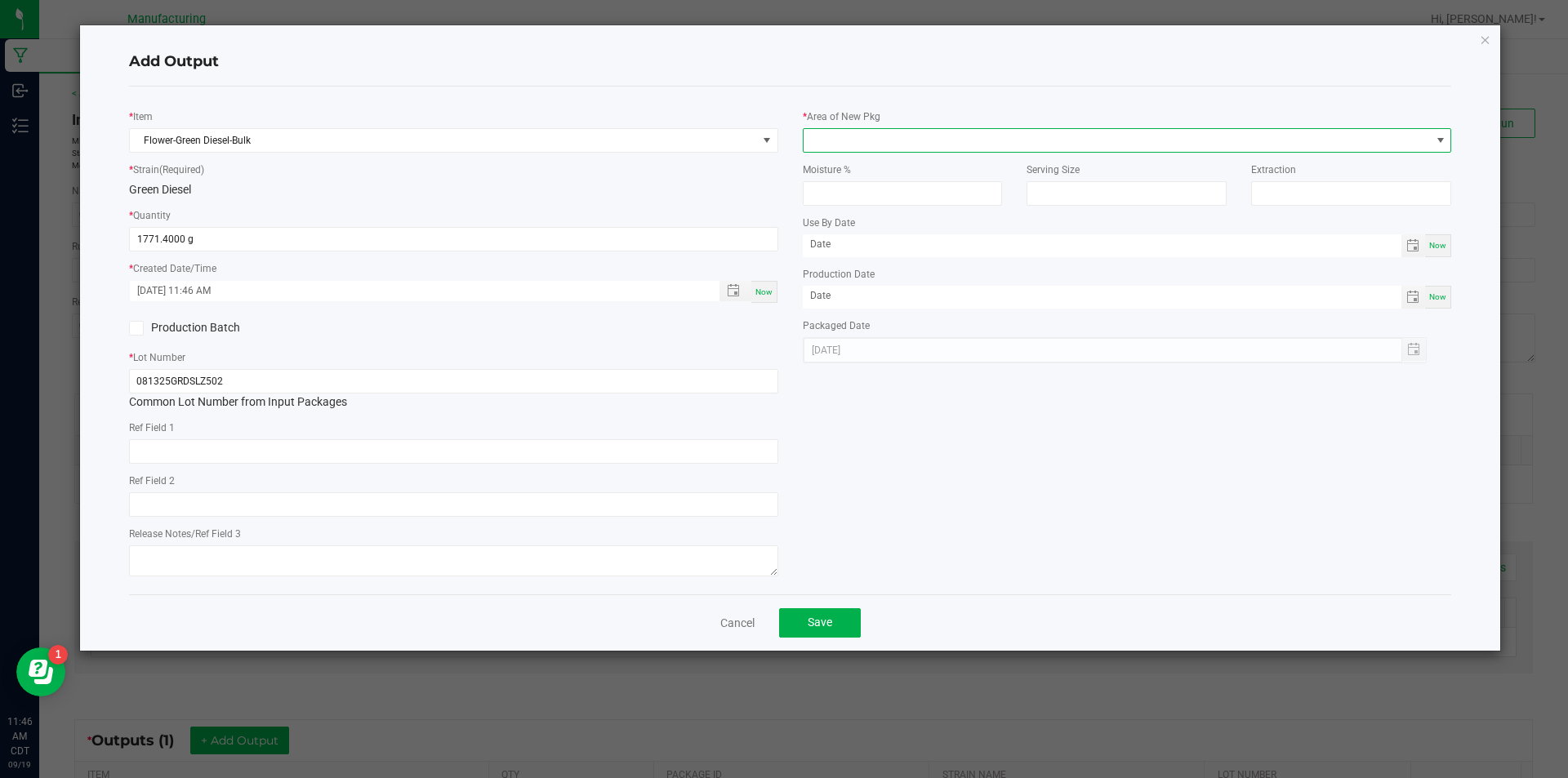
click at [1440, 133] on span at bounding box center [1440, 141] width 20 height 23
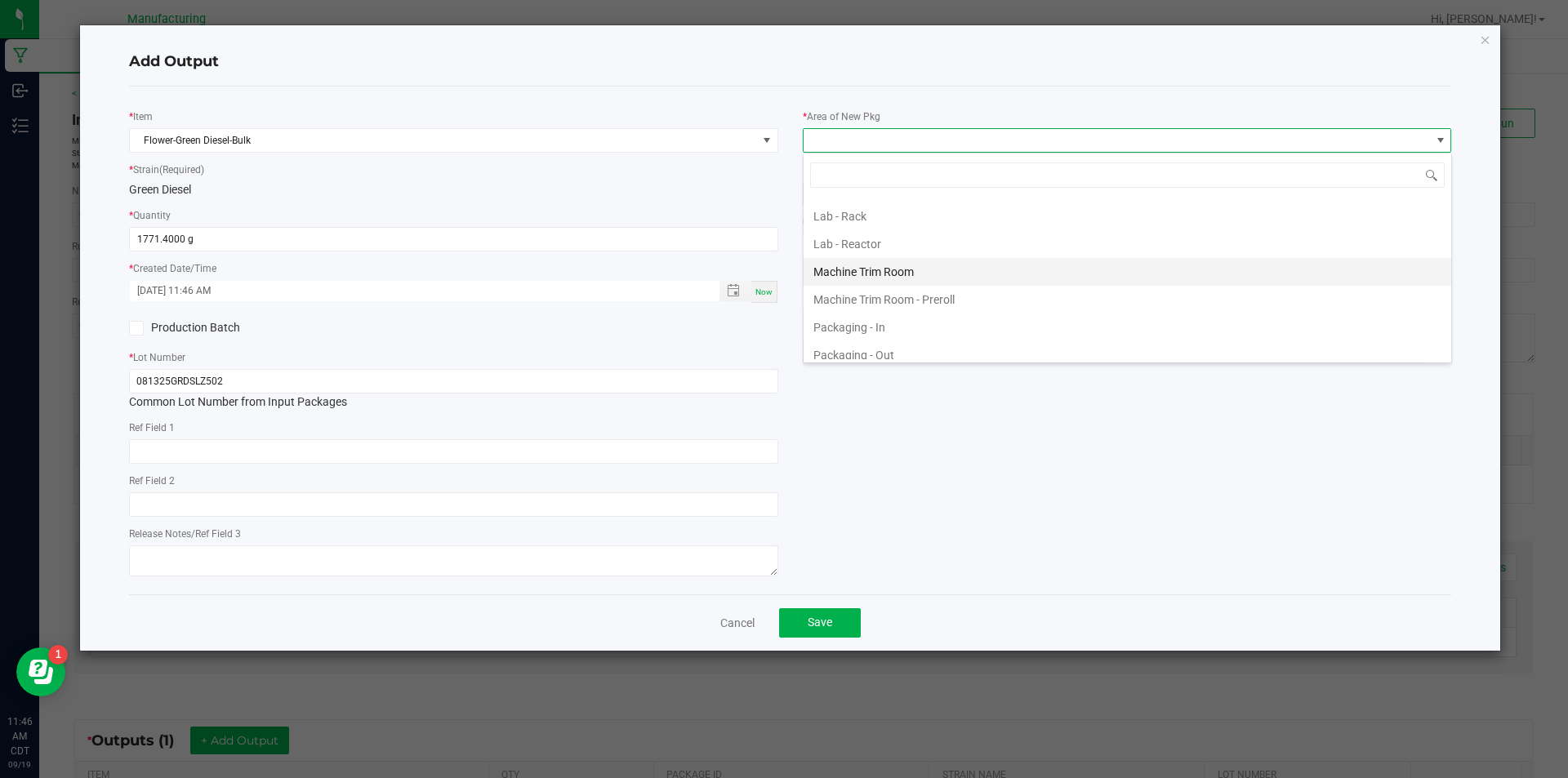
scroll to position [409, 0]
click at [1276, 278] on li "Machine Trim Room - Preroll" at bounding box center [1127, 273] width 647 height 28
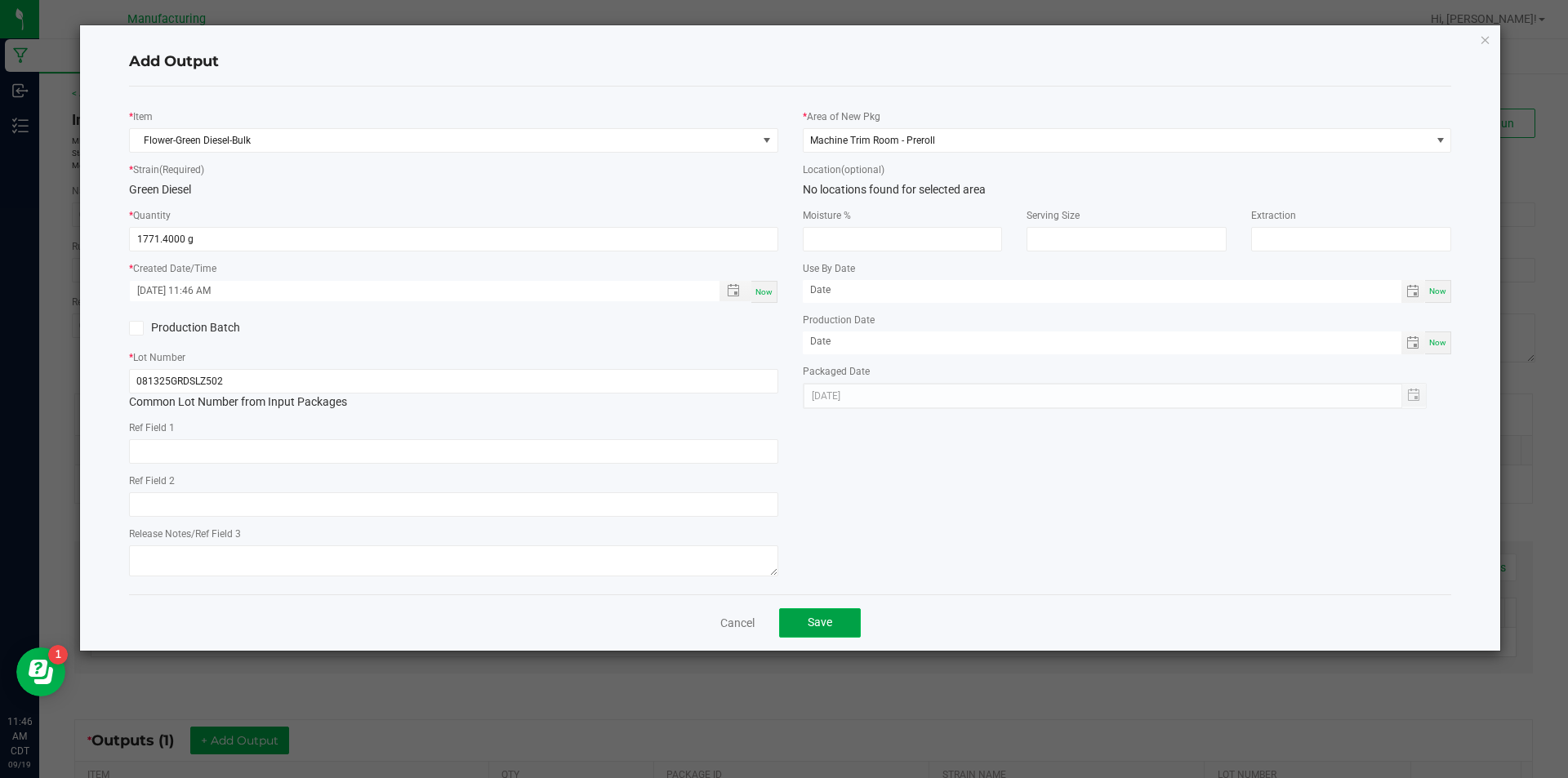
click at [827, 615] on button "Save" at bounding box center [820, 622] width 82 height 29
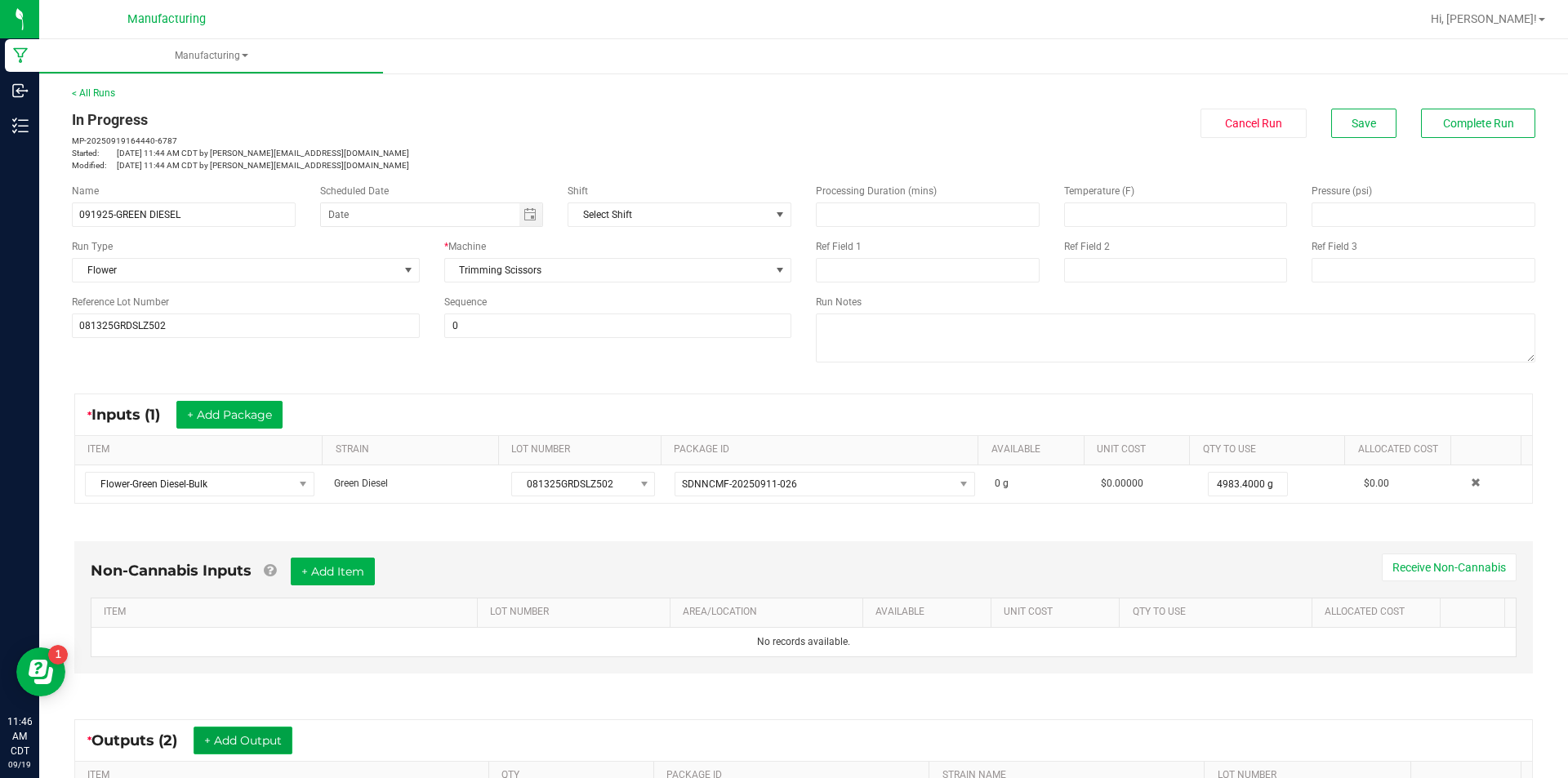
click at [267, 741] on button "+ Add Output" at bounding box center [242, 740] width 99 height 28
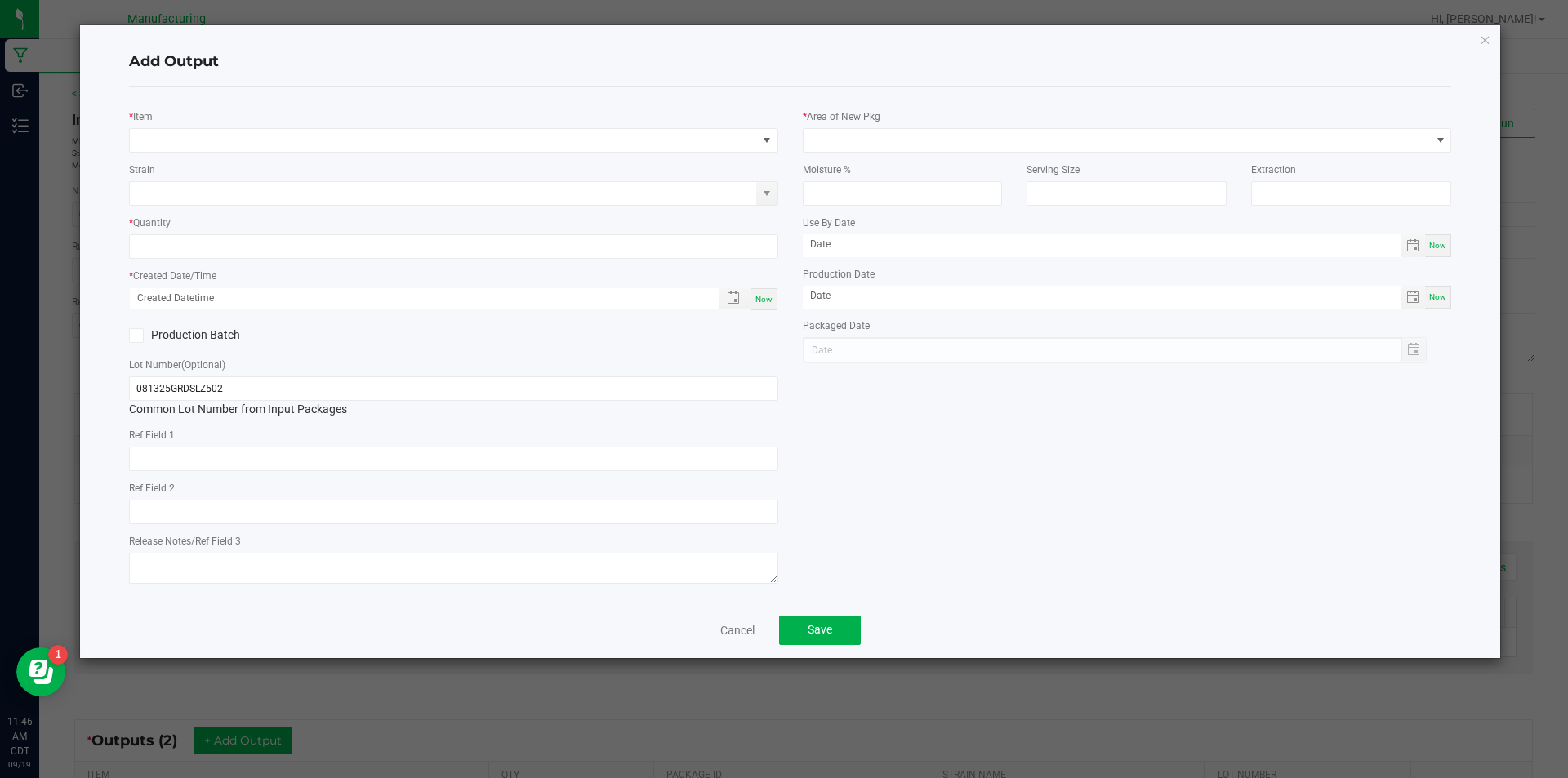
click at [425, 126] on div "* Item" at bounding box center [453, 130] width 649 height 45
click at [423, 133] on span "NO DATA FOUND" at bounding box center [443, 141] width 627 height 23
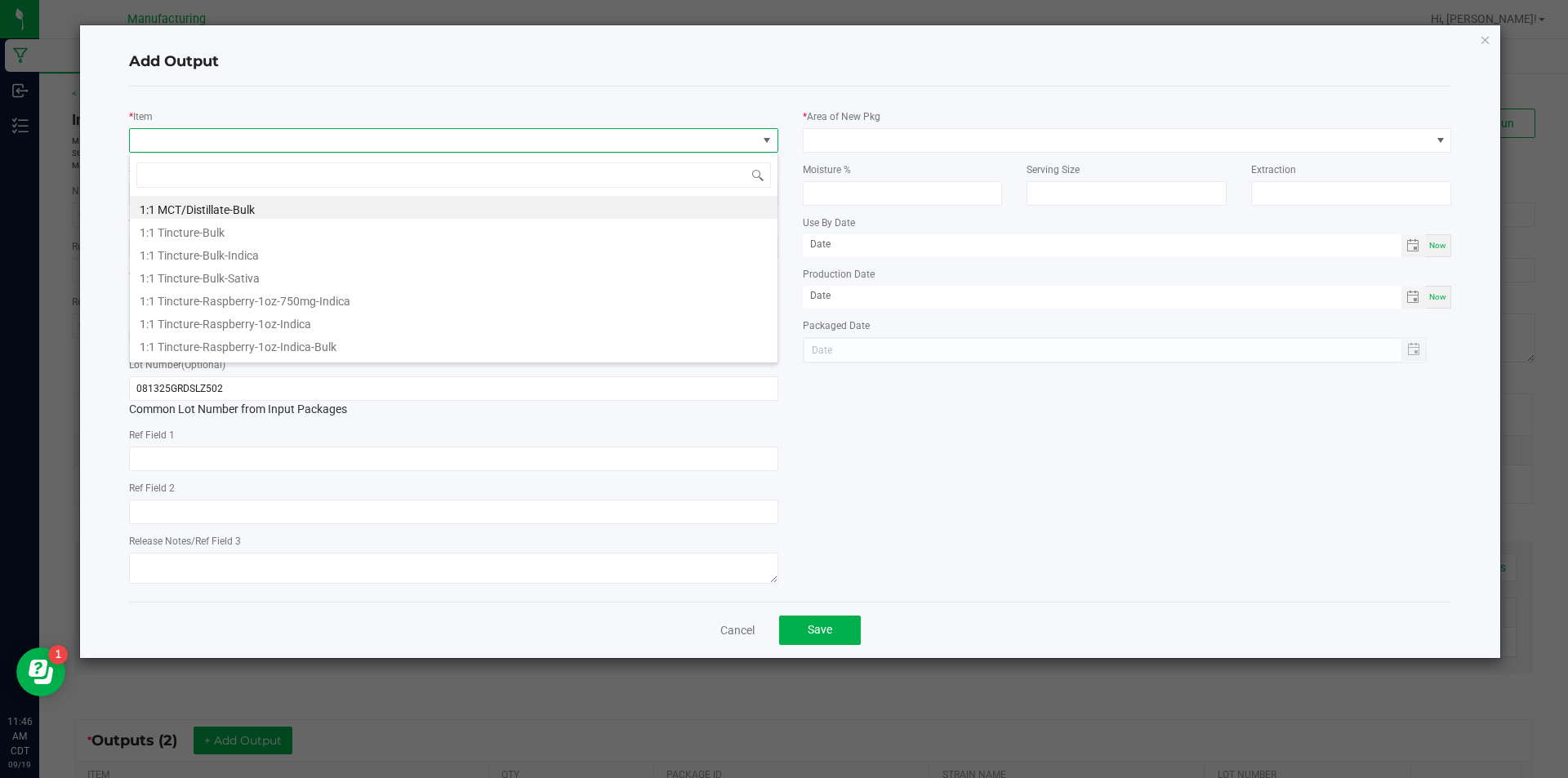
scroll to position [25, 649]
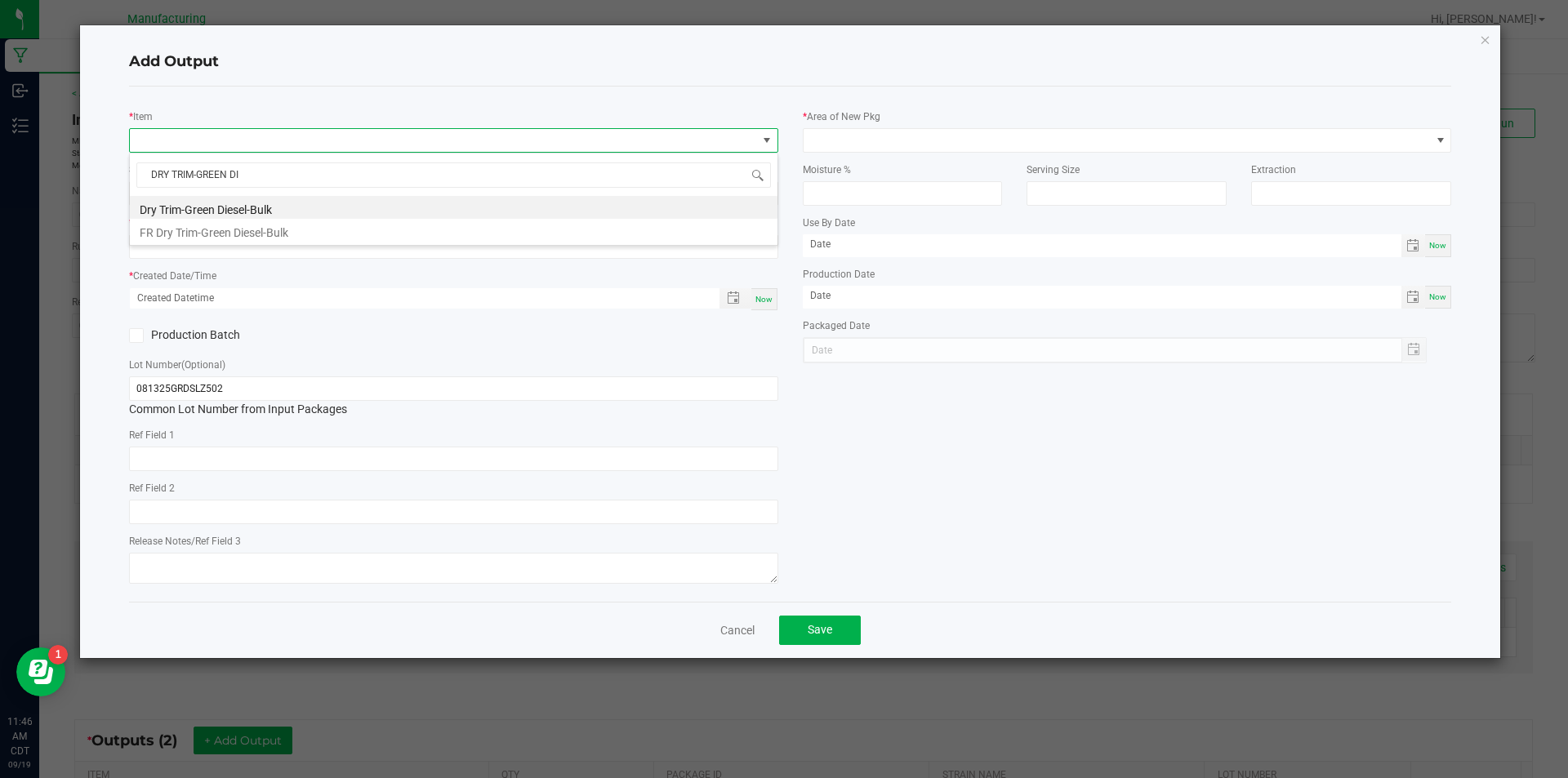
type input "DRY TRIM-GREEN DIE"
drag, startPoint x: 353, startPoint y: 201, endPoint x: 361, endPoint y: 190, distance: 13.6
click at [357, 197] on li "Dry Trim-Green Diesel-Bulk" at bounding box center [453, 207] width 647 height 23
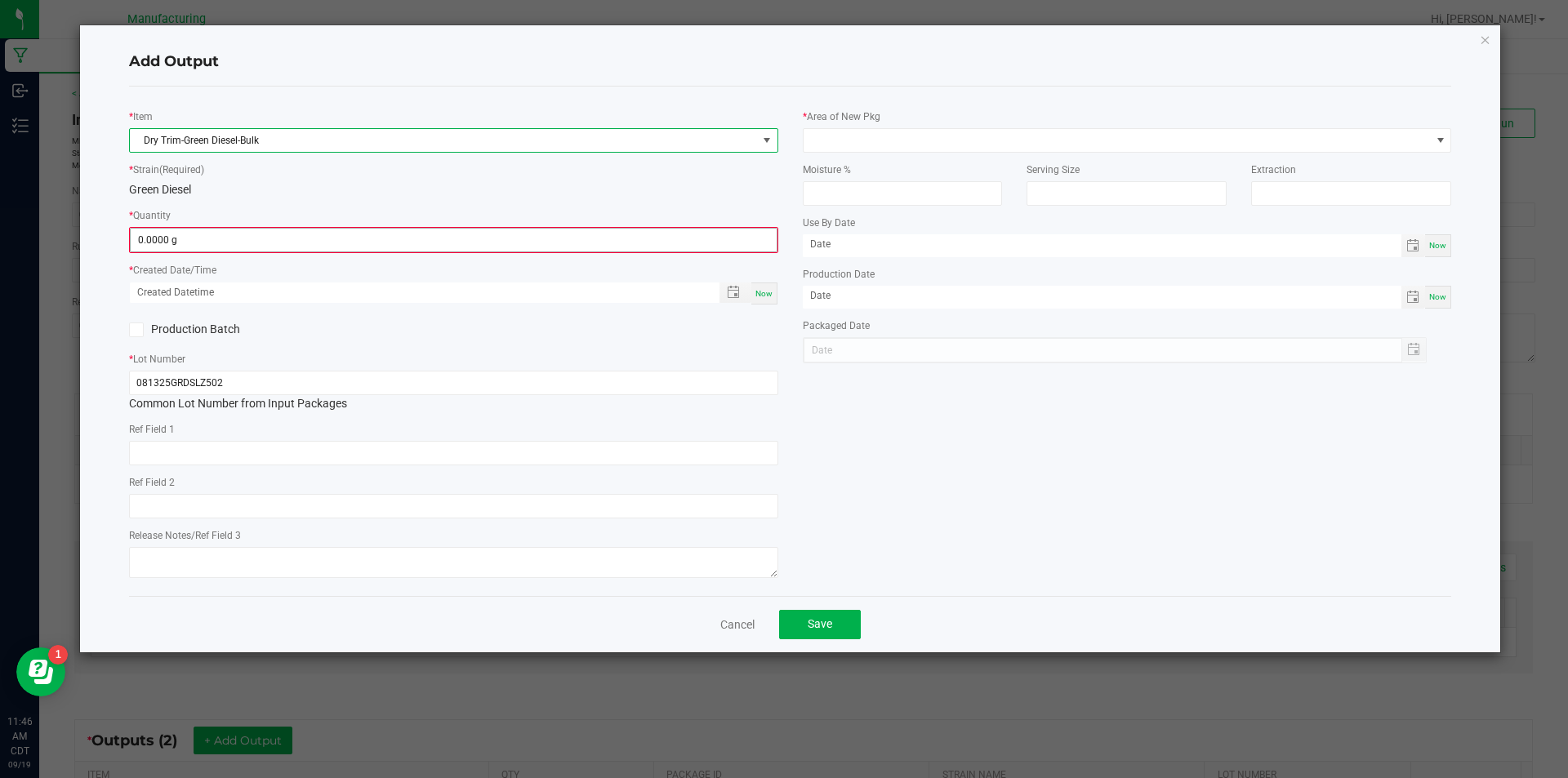
type input "0"
click at [240, 242] on input "0" at bounding box center [454, 240] width 646 height 23
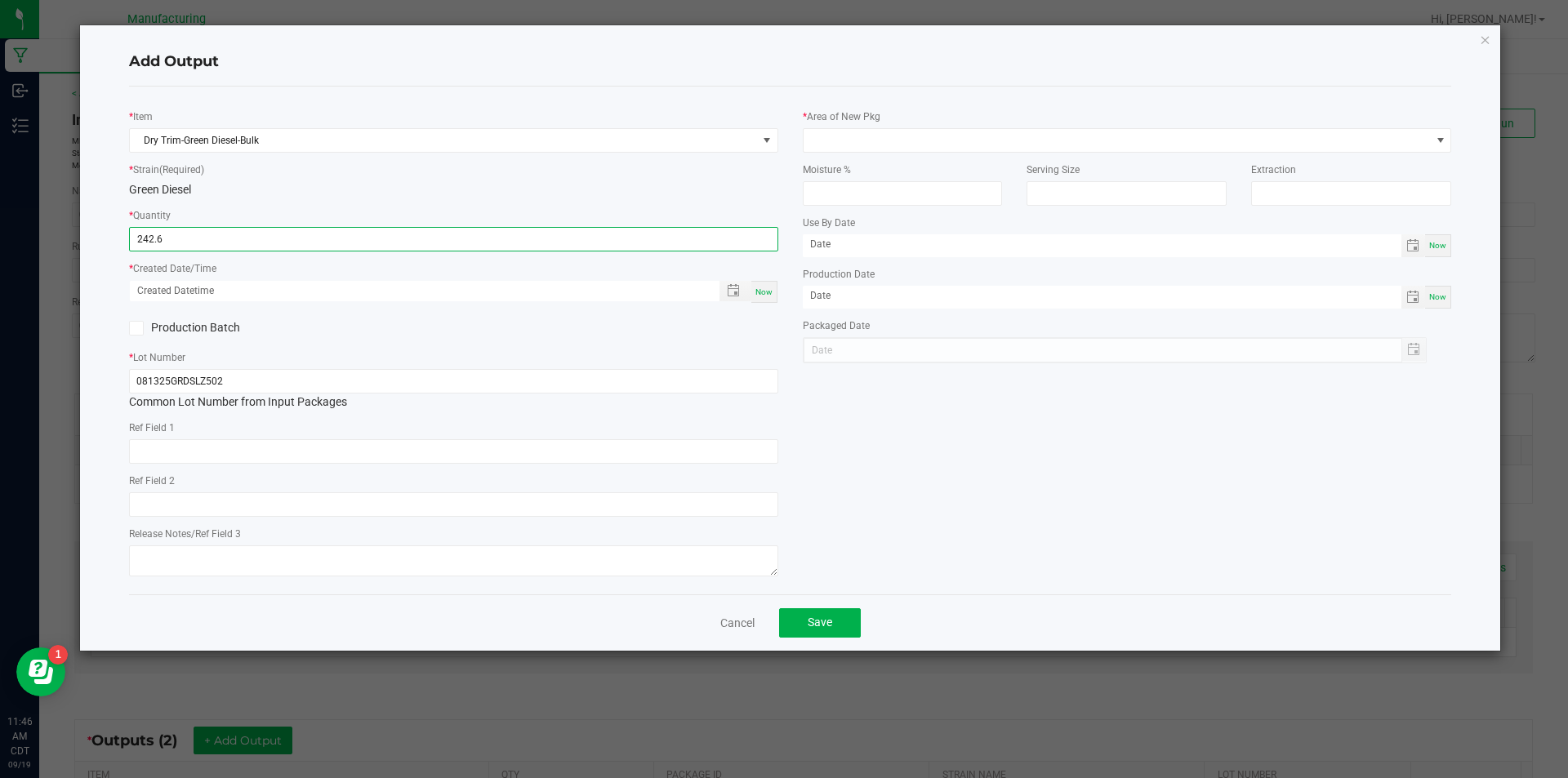
type input "242.6000 g"
click at [762, 291] on span "Now" at bounding box center [763, 292] width 17 height 9
type input "[DATE] 11:46 AM"
type input "[DATE]"
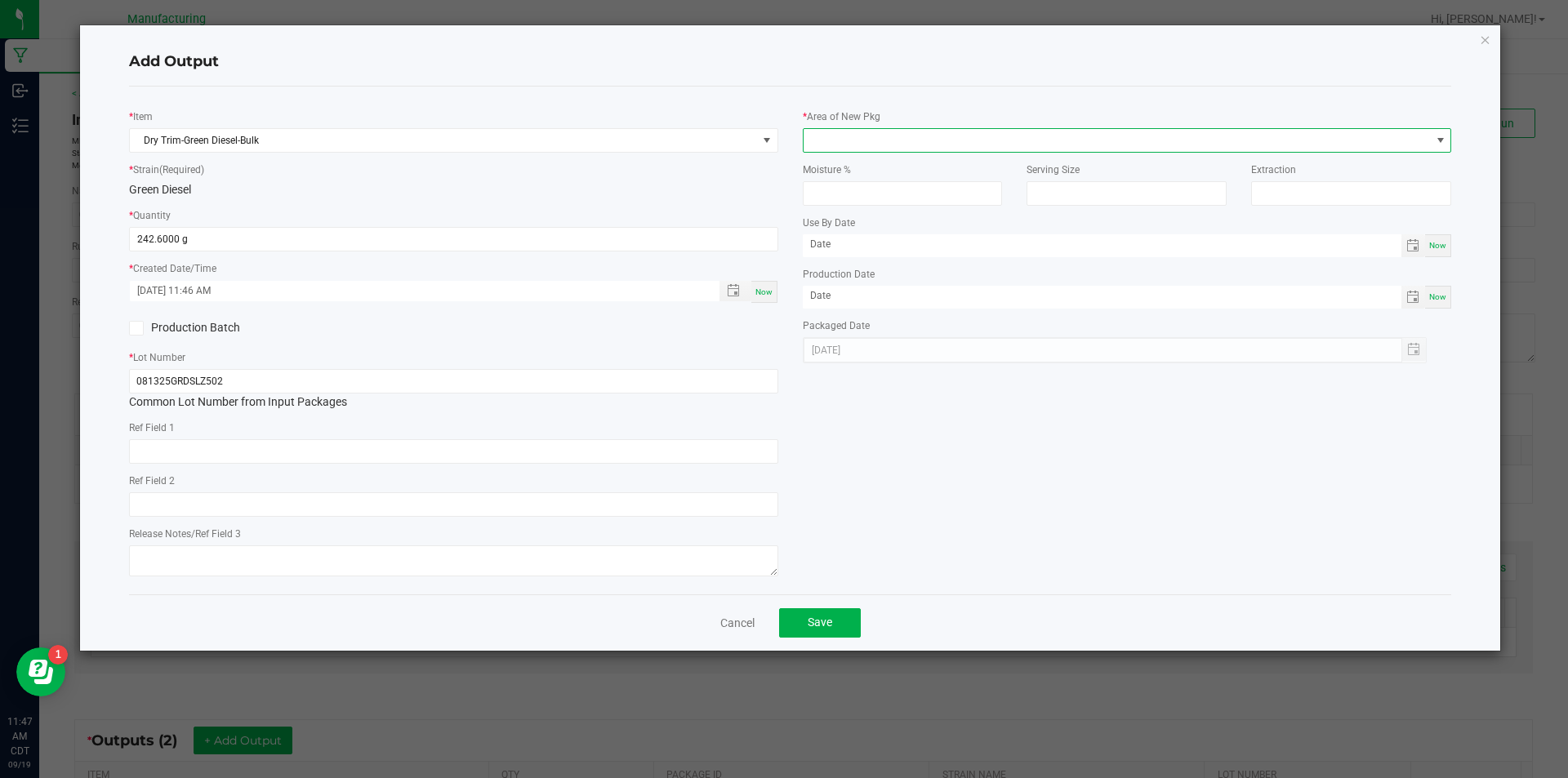
click at [1438, 134] on span at bounding box center [1441, 140] width 13 height 13
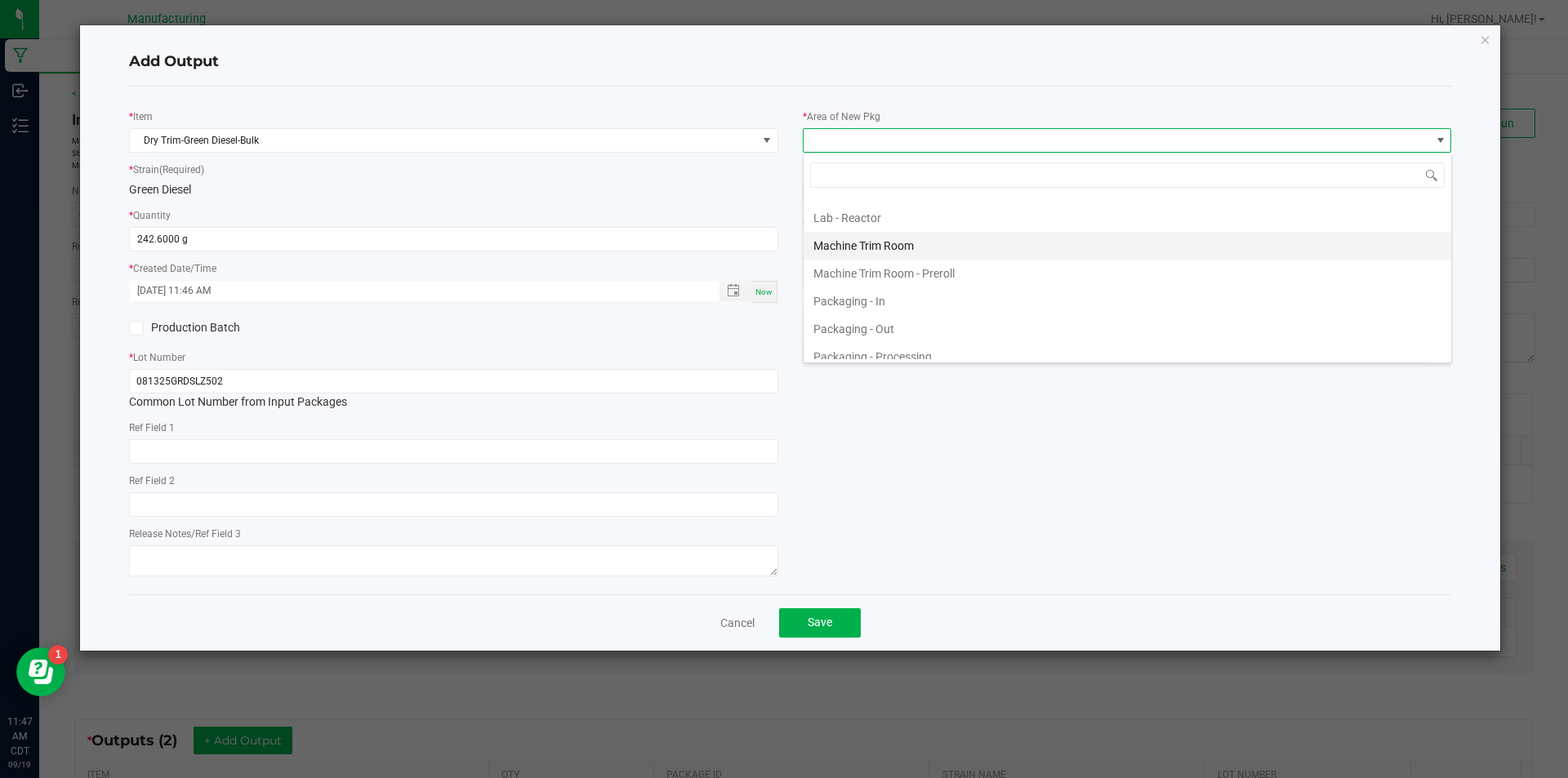
scroll to position [327, 0]
click at [1072, 270] on li "Lab - Rack" at bounding box center [1127, 271] width 647 height 28
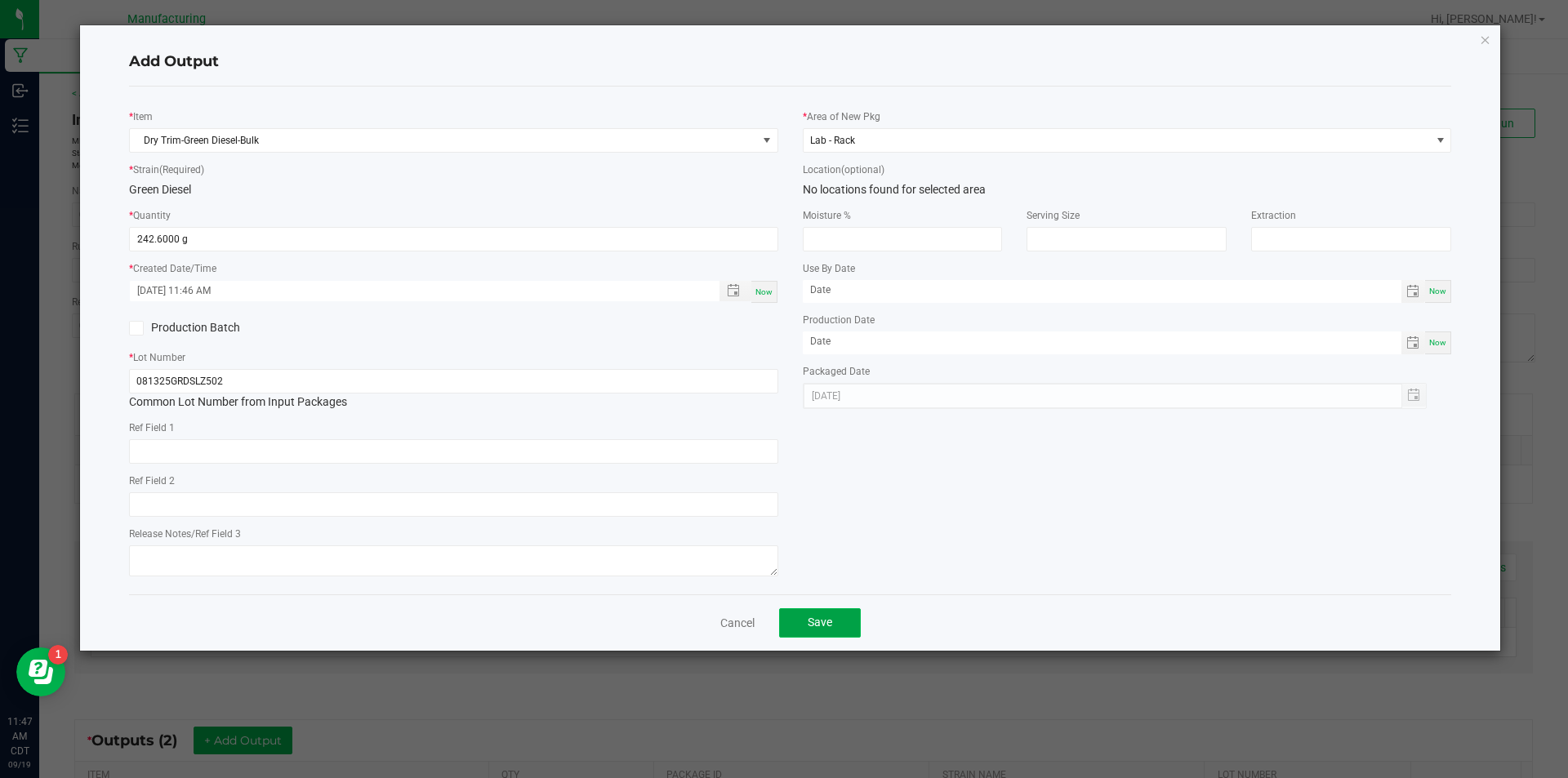
click at [818, 616] on span "Save" at bounding box center [820, 622] width 25 height 13
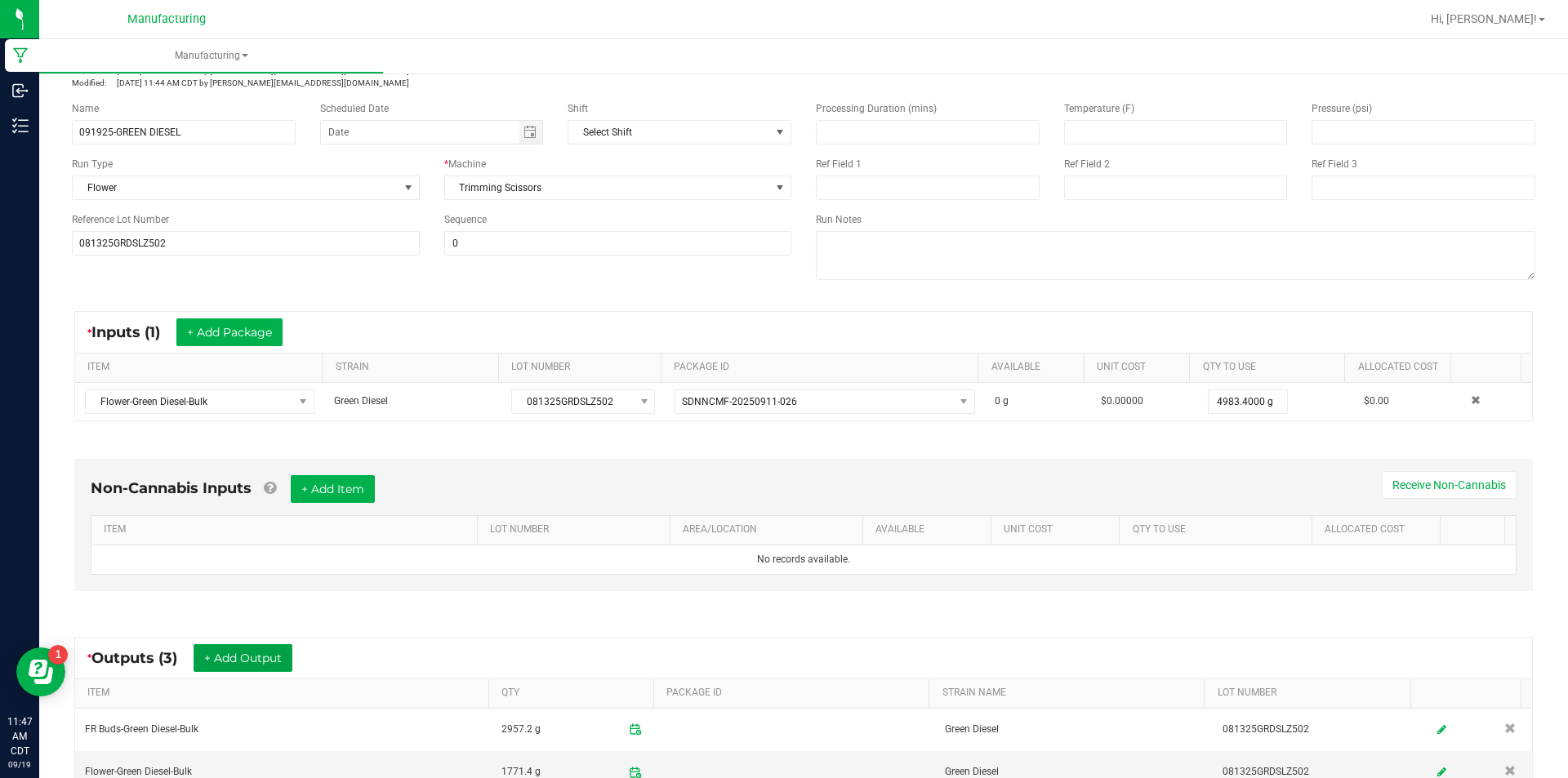
scroll to position [0, 0]
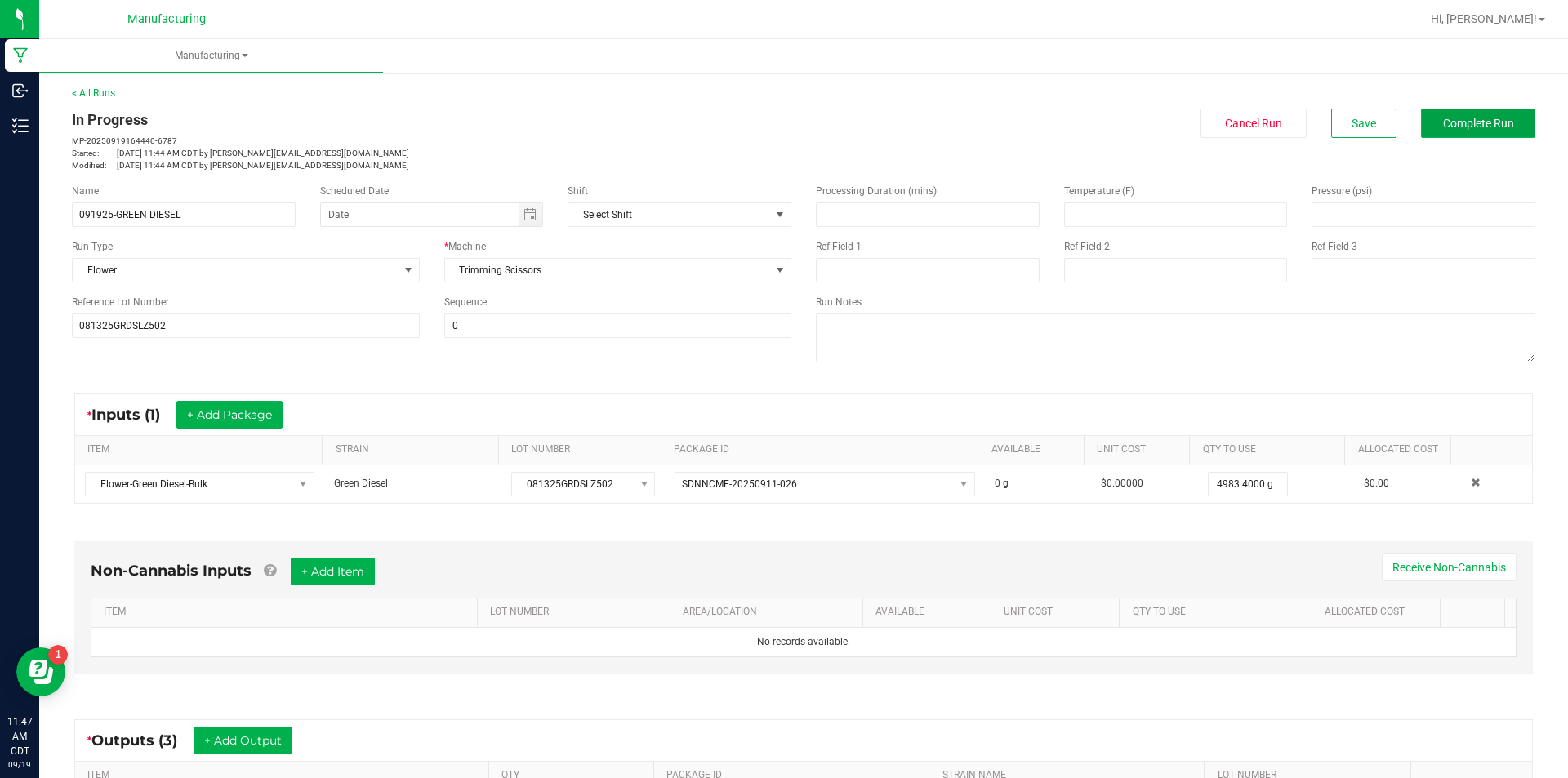
click at [1503, 114] on button "Complete Run" at bounding box center [1478, 123] width 114 height 29
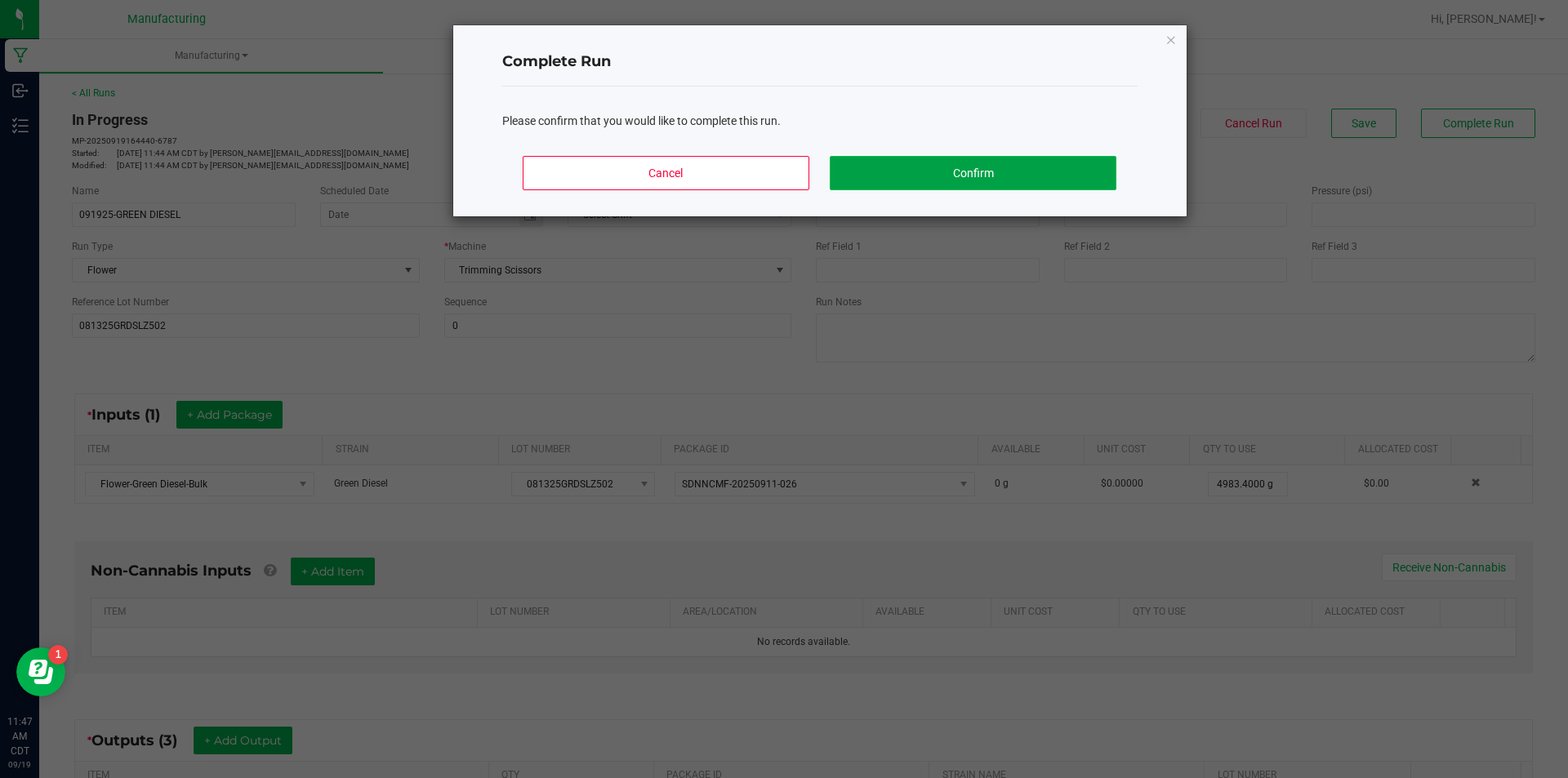
click at [1005, 166] on button "Confirm" at bounding box center [972, 173] width 286 height 35
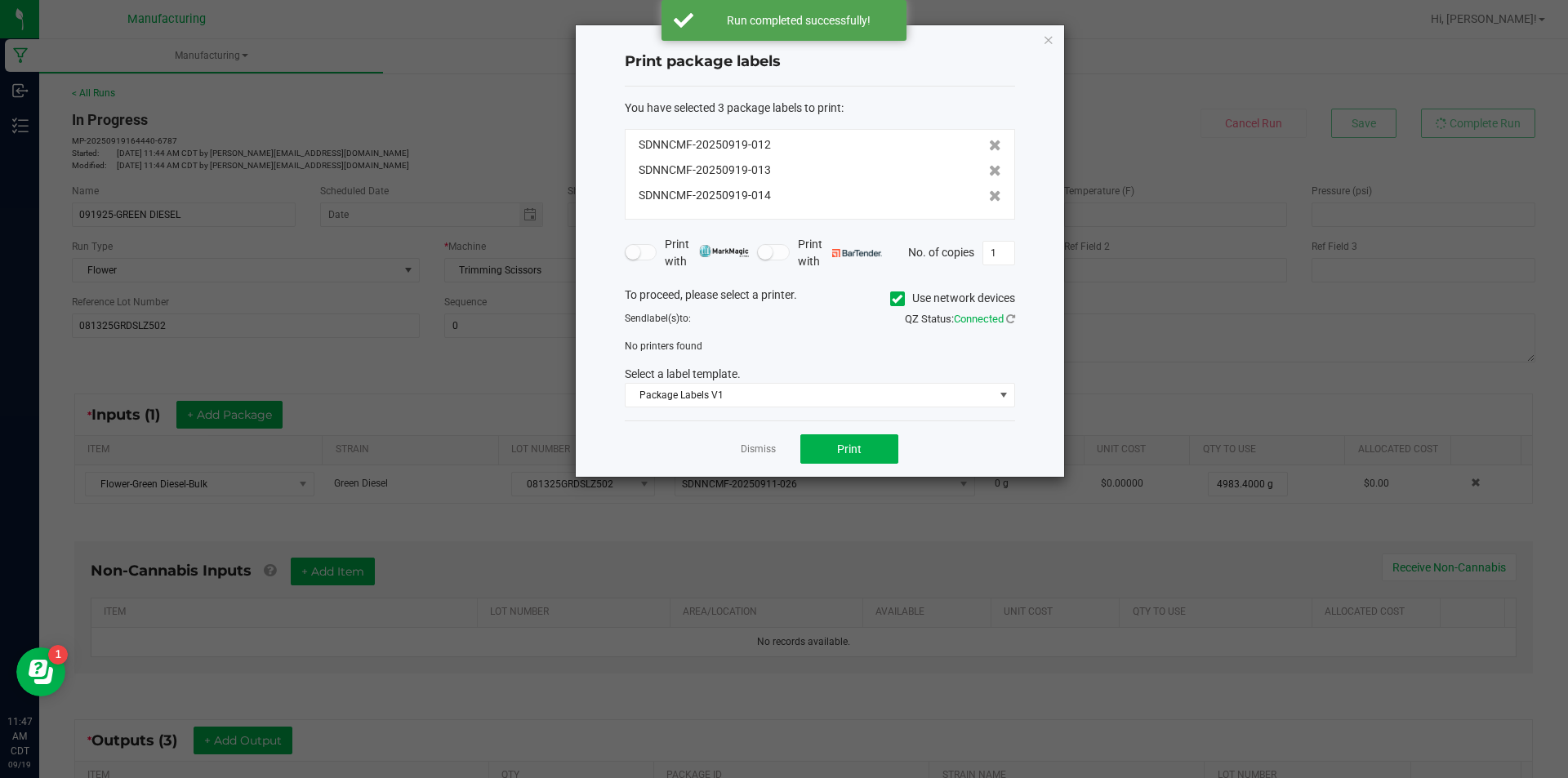
click at [896, 299] on icon at bounding box center [898, 299] width 11 height 0
click at [0, 0] on input "Use network devices" at bounding box center [0, 0] width 0 height 0
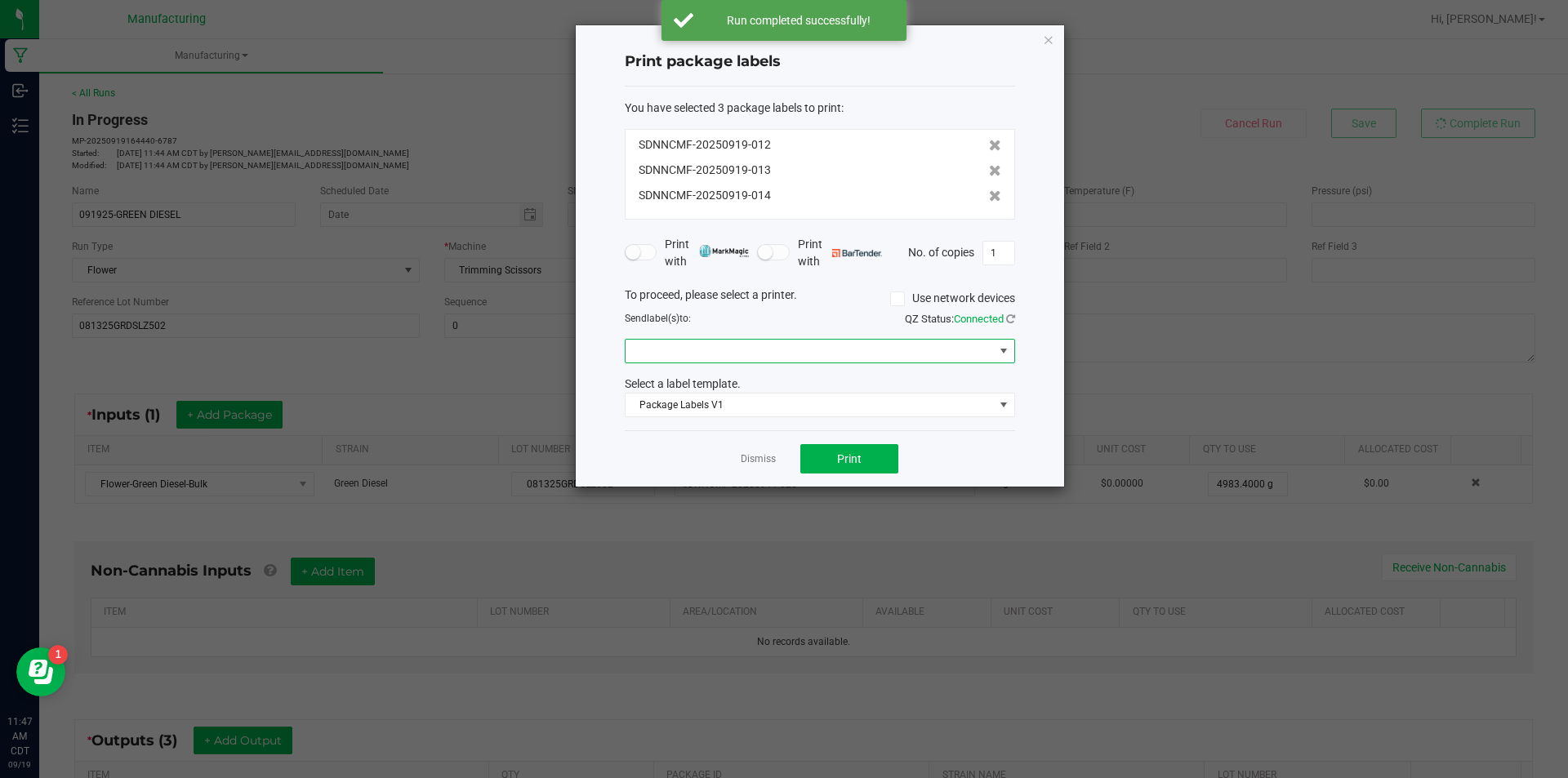
click at [1002, 347] on span at bounding box center [1003, 351] width 13 height 13
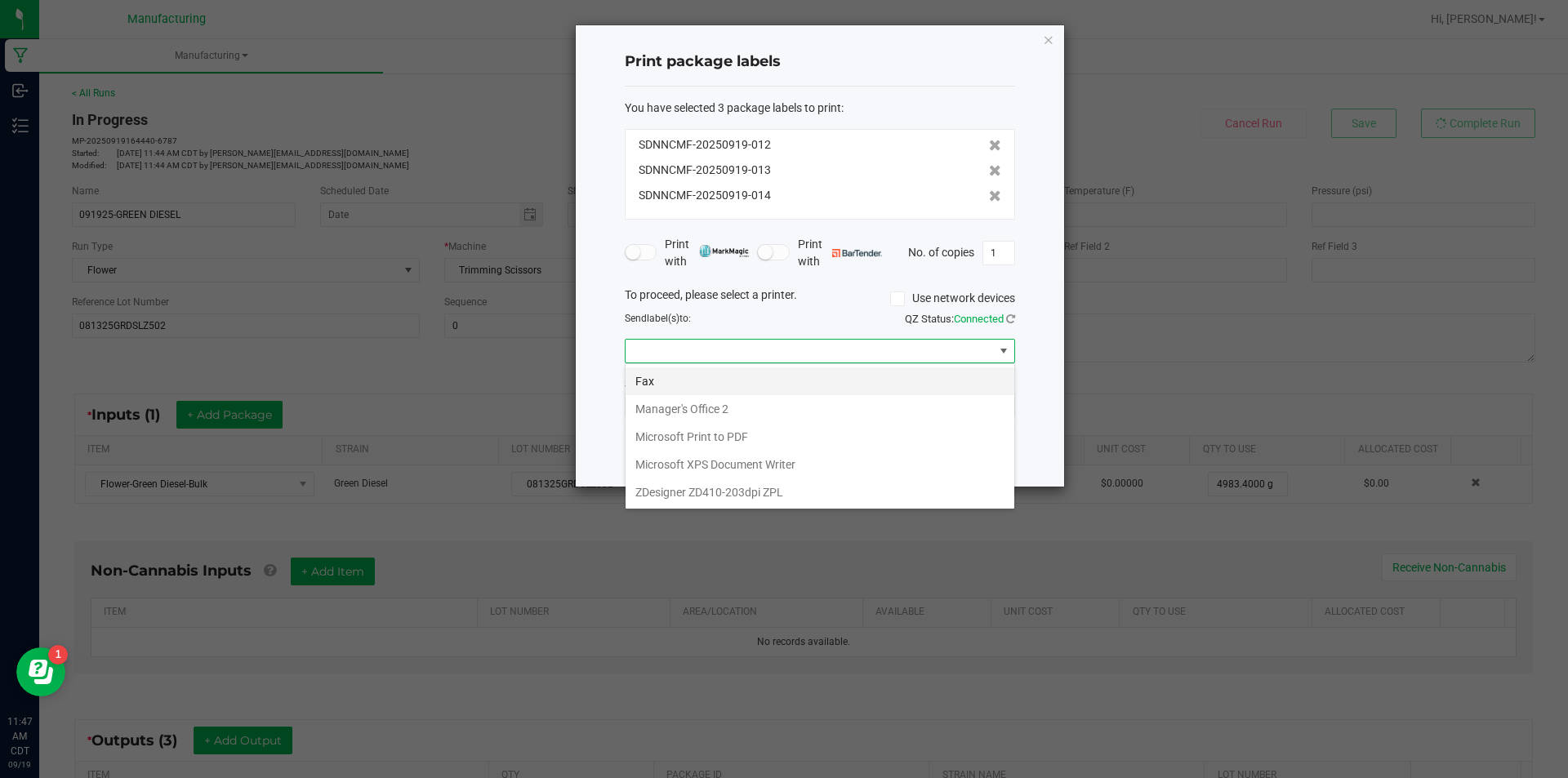
scroll to position [25, 390]
click at [883, 490] on ZPL "ZDesigner ZD410-203dpi ZPL" at bounding box center [820, 492] width 389 height 28
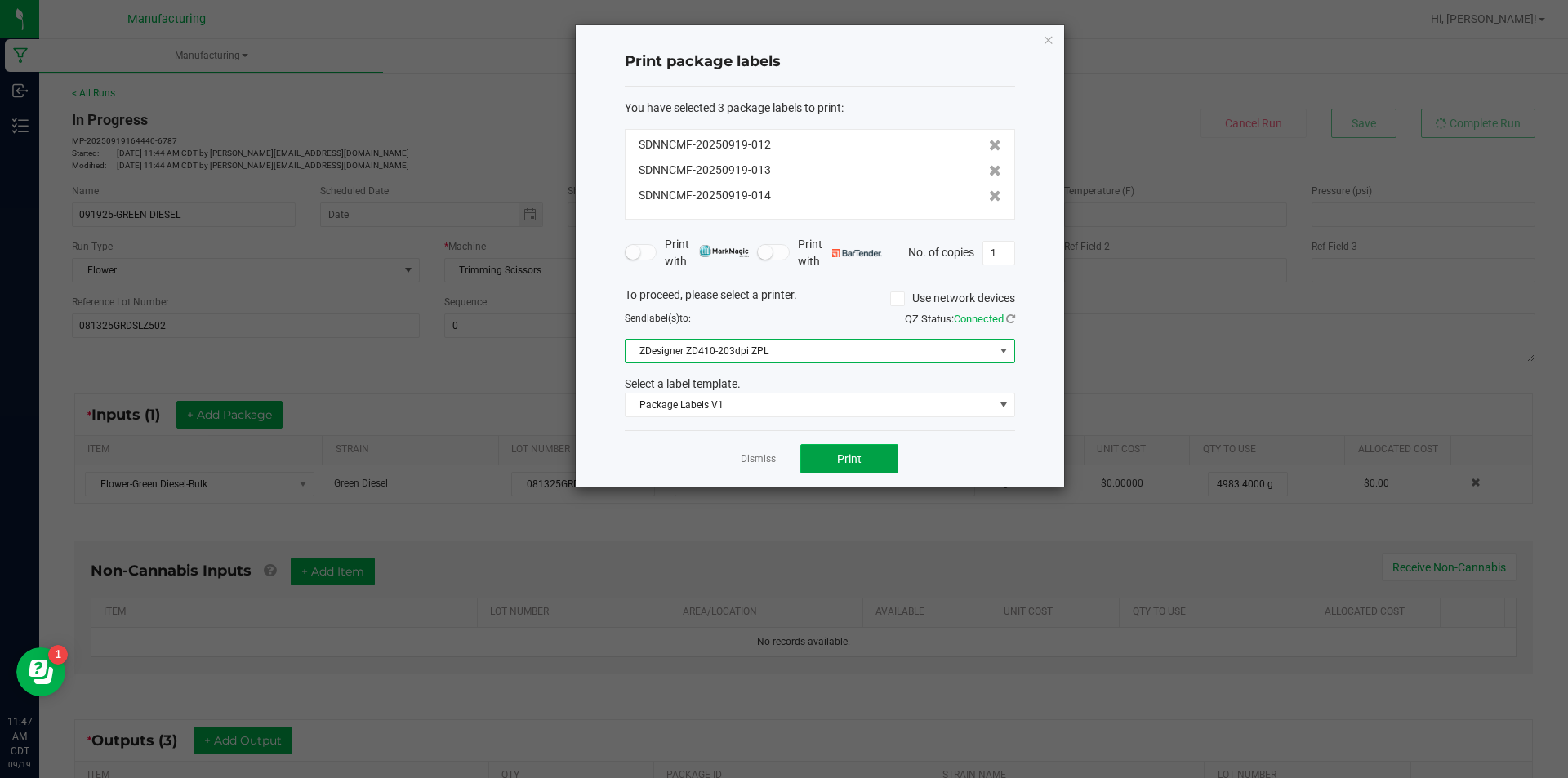
click at [875, 458] on button "Print" at bounding box center [849, 458] width 98 height 29
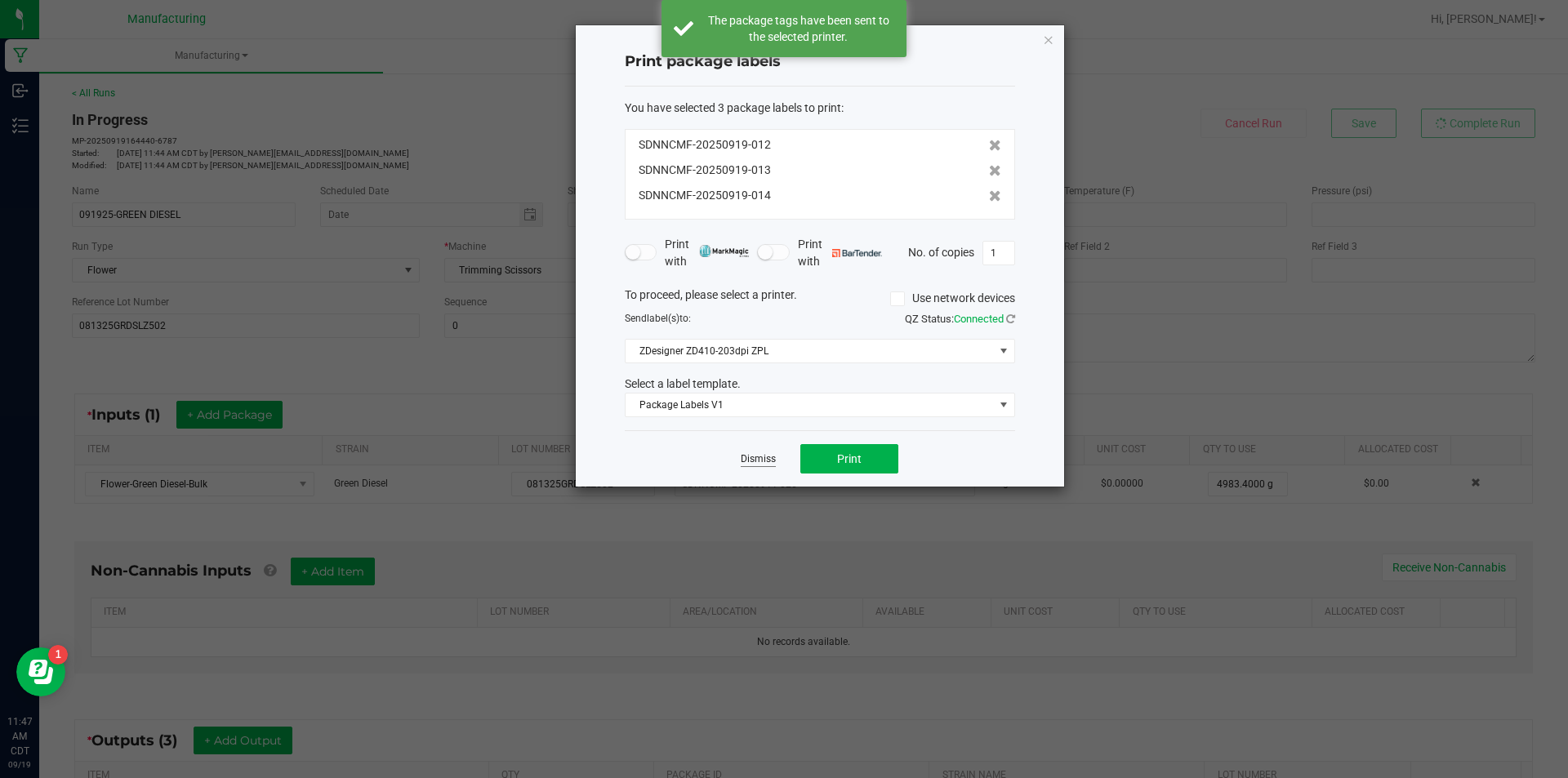
click at [755, 458] on link "Dismiss" at bounding box center [758, 459] width 35 height 14
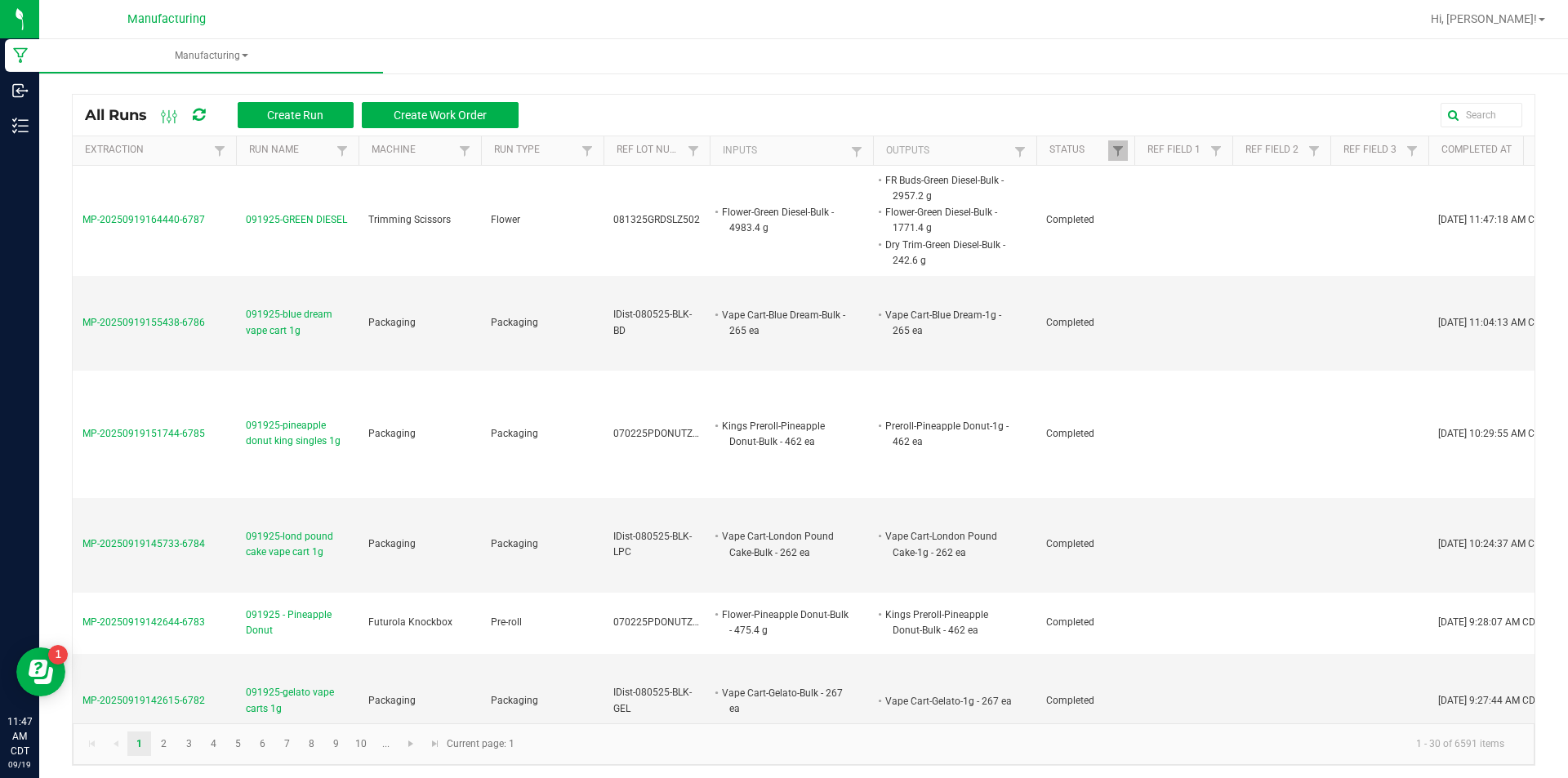
drag, startPoint x: 1531, startPoint y: 17, endPoint x: 1521, endPoint y: 30, distance: 16.4
click at [1528, 21] on span "Hi, [PERSON_NAME]!" at bounding box center [1483, 19] width 106 height 13
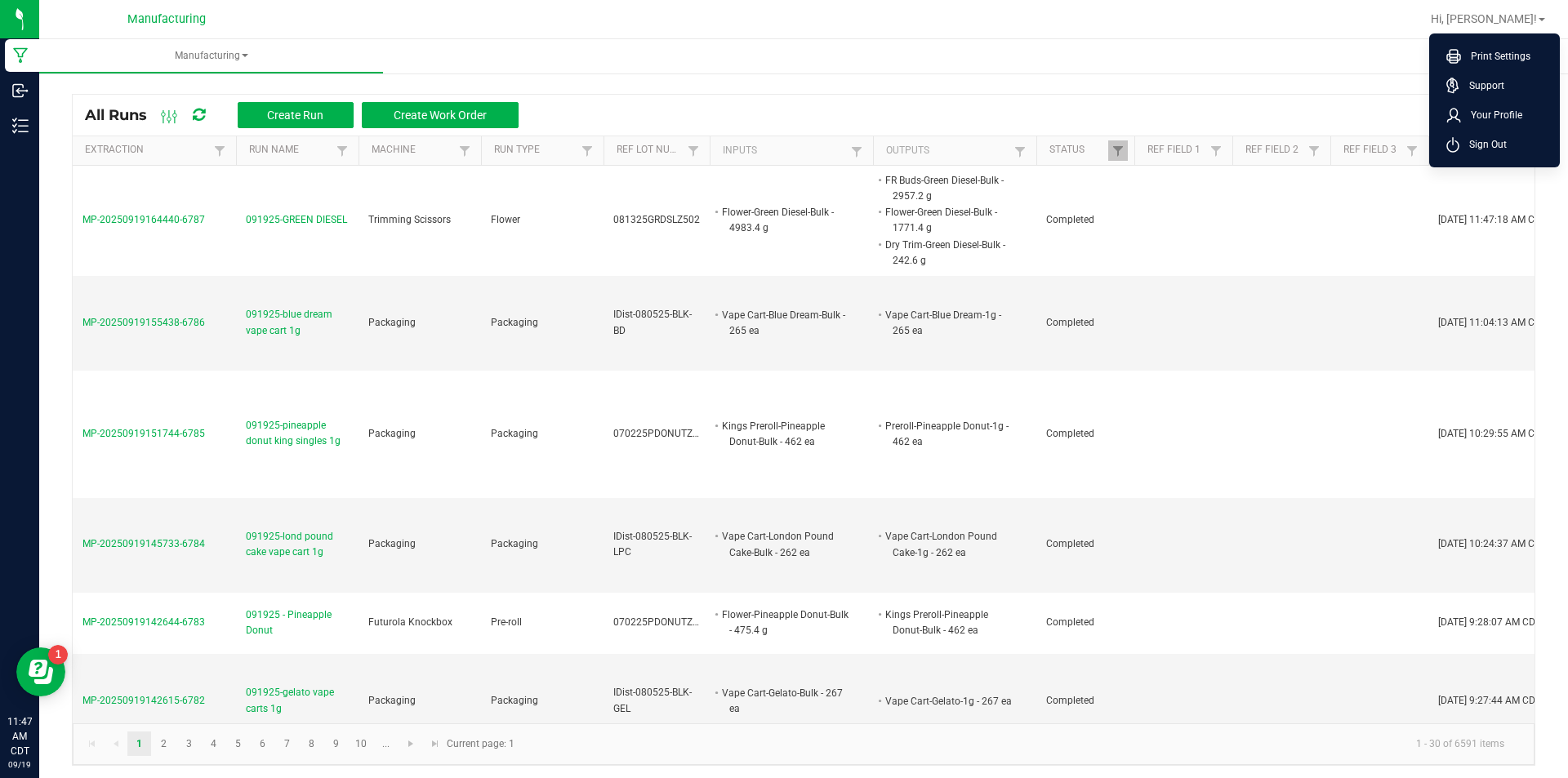
drag, startPoint x: 1508, startPoint y: 140, endPoint x: 1493, endPoint y: 137, distance: 15.3
click at [1506, 140] on li "Sign Out" at bounding box center [1495, 144] width 123 height 29
